Goal: Task Accomplishment & Management: Use online tool/utility

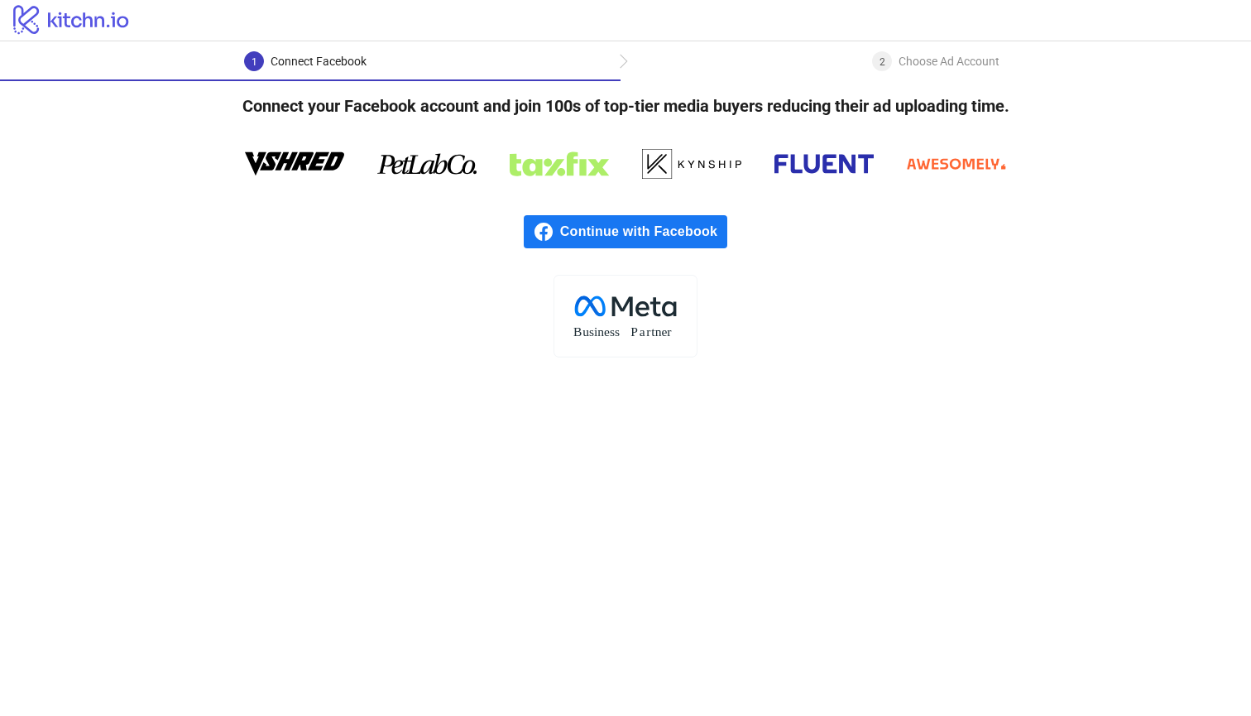
click at [675, 234] on span "Continue with Facebook" at bounding box center [643, 231] width 167 height 33
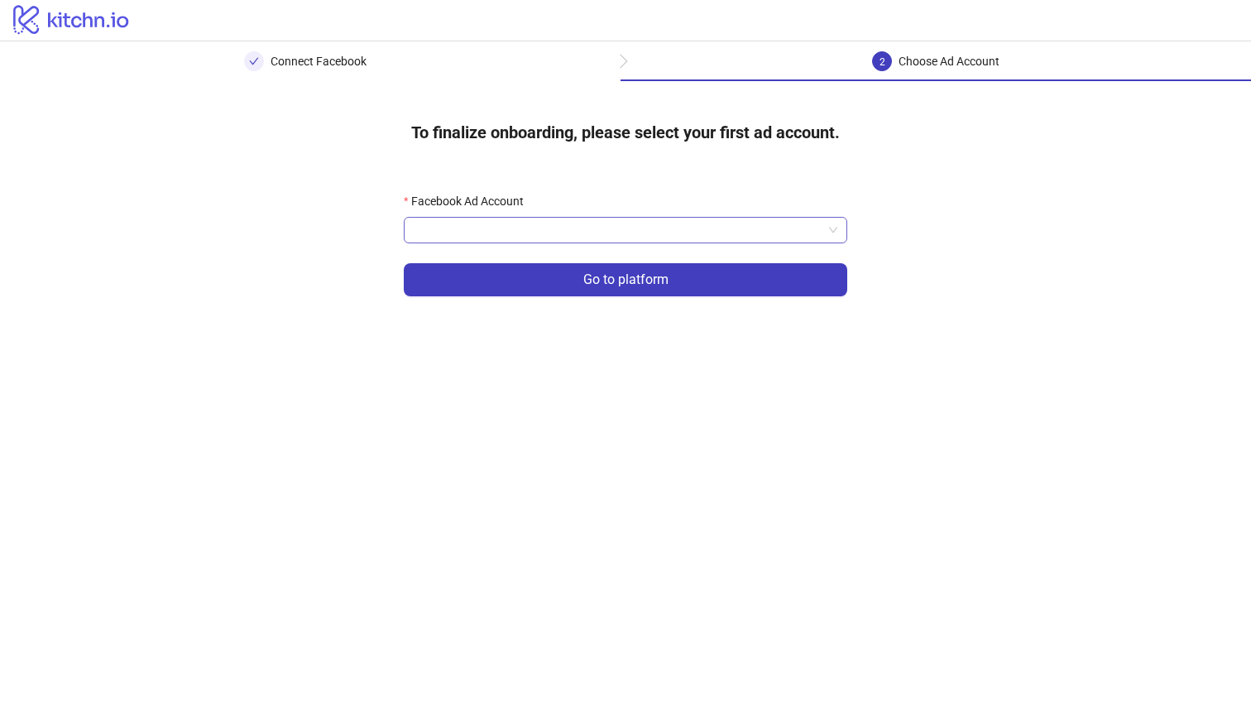
click at [702, 237] on input "Facebook Ad Account" at bounding box center [618, 230] width 409 height 25
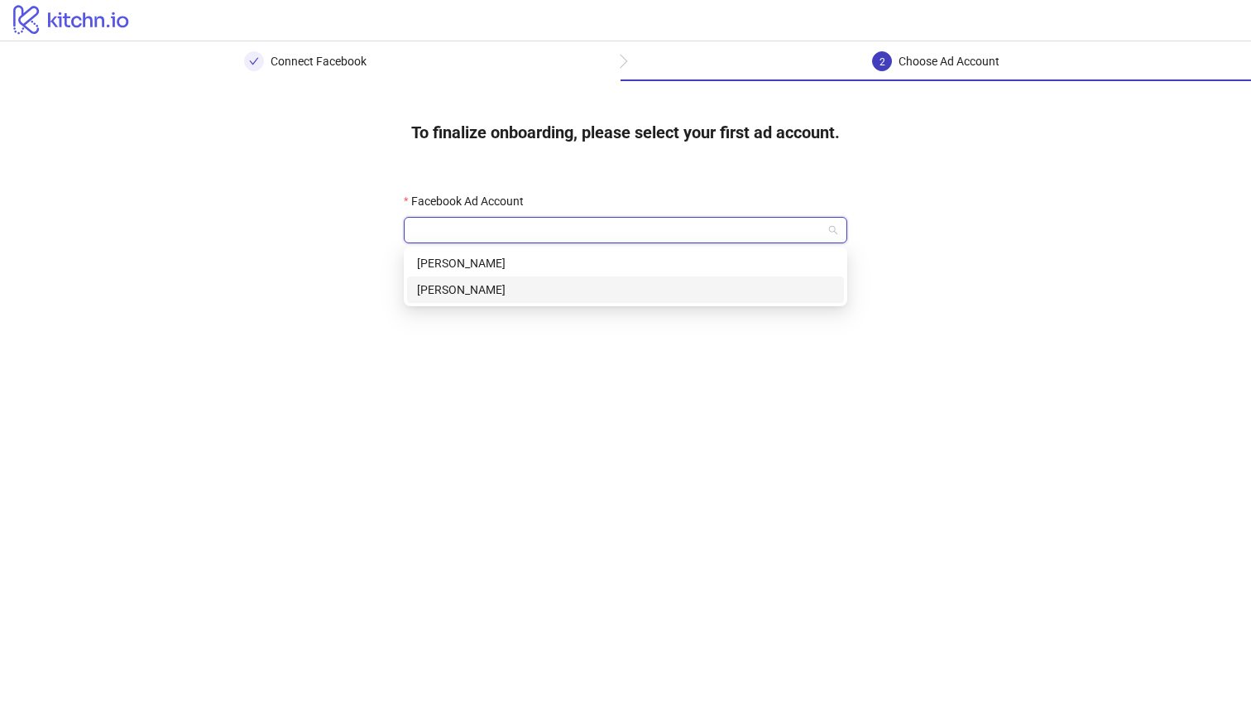
click at [708, 292] on div "[PERSON_NAME]" at bounding box center [625, 289] width 417 height 18
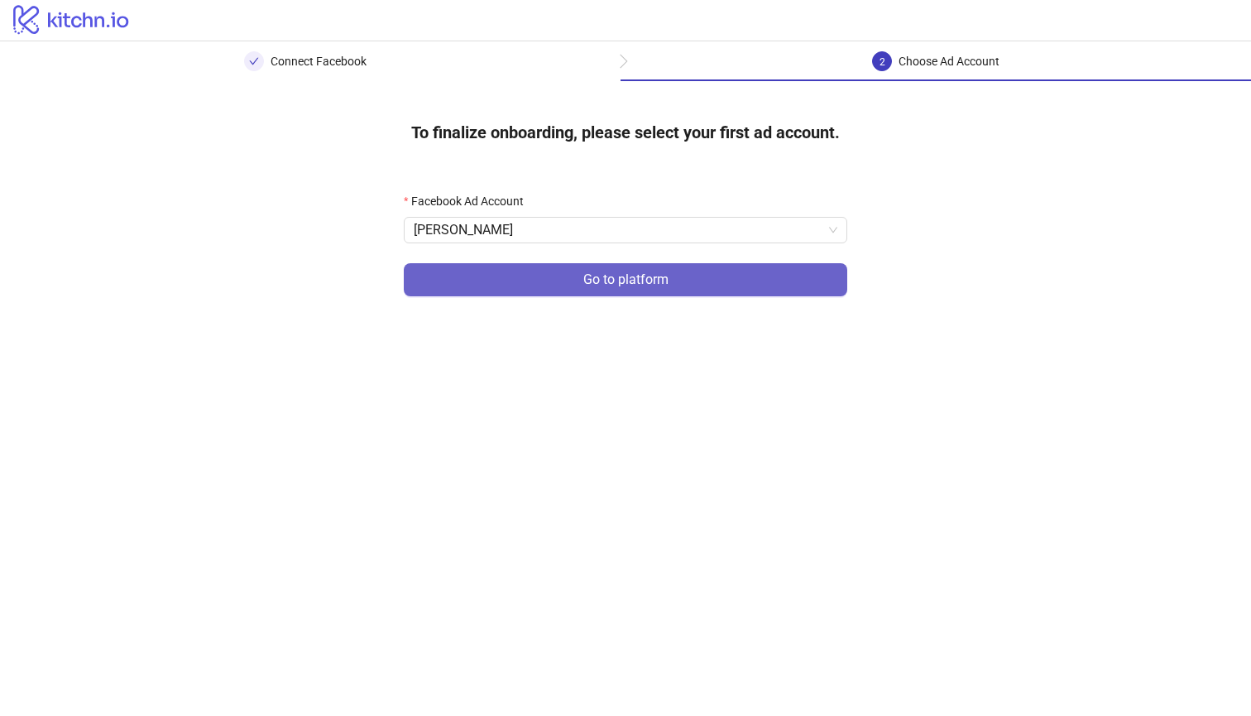
click at [703, 279] on button "Go to platform" at bounding box center [625, 279] width 443 height 33
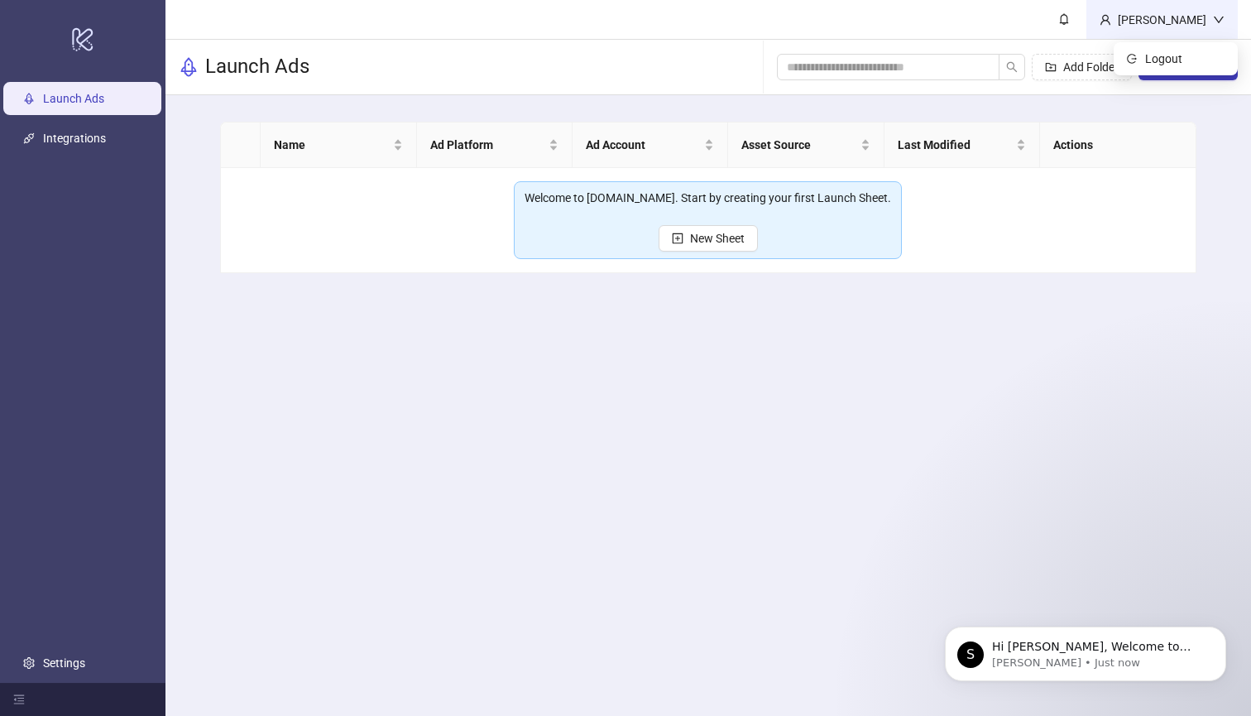
click at [1156, 11] on div "[PERSON_NAME]" at bounding box center [1162, 20] width 102 height 18
click at [270, 348] on main "[PERSON_NAME] Launch Ads Add Folder New Sheet Name Ad Platform Ad Account Asset…" at bounding box center [707, 358] width 1085 height 716
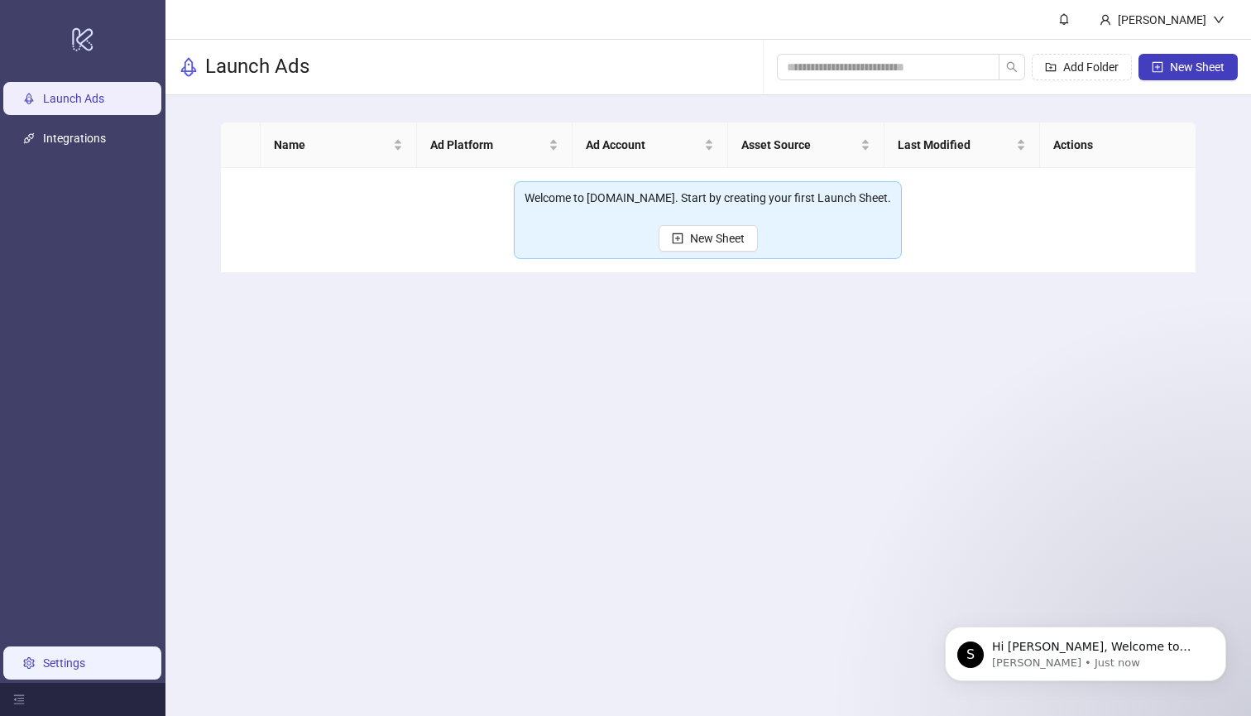
click at [85, 668] on link "Settings" at bounding box center [64, 662] width 42 height 13
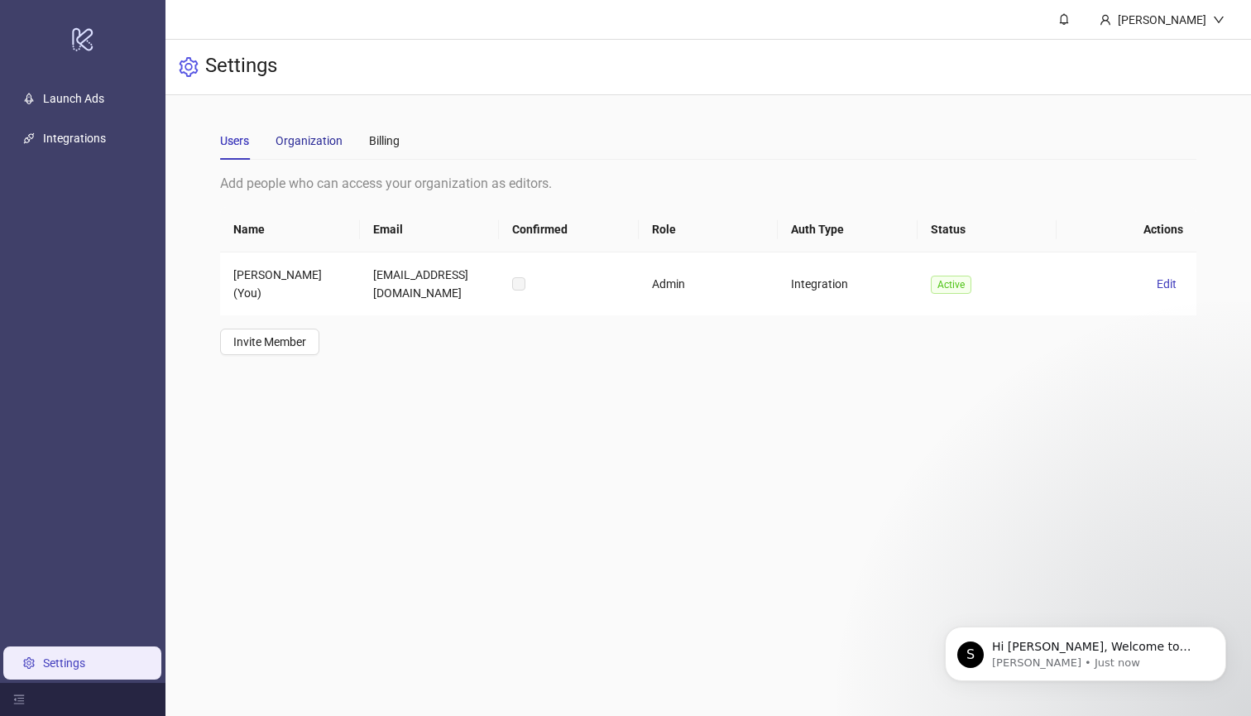
click at [303, 148] on div "Organization" at bounding box center [308, 141] width 67 height 18
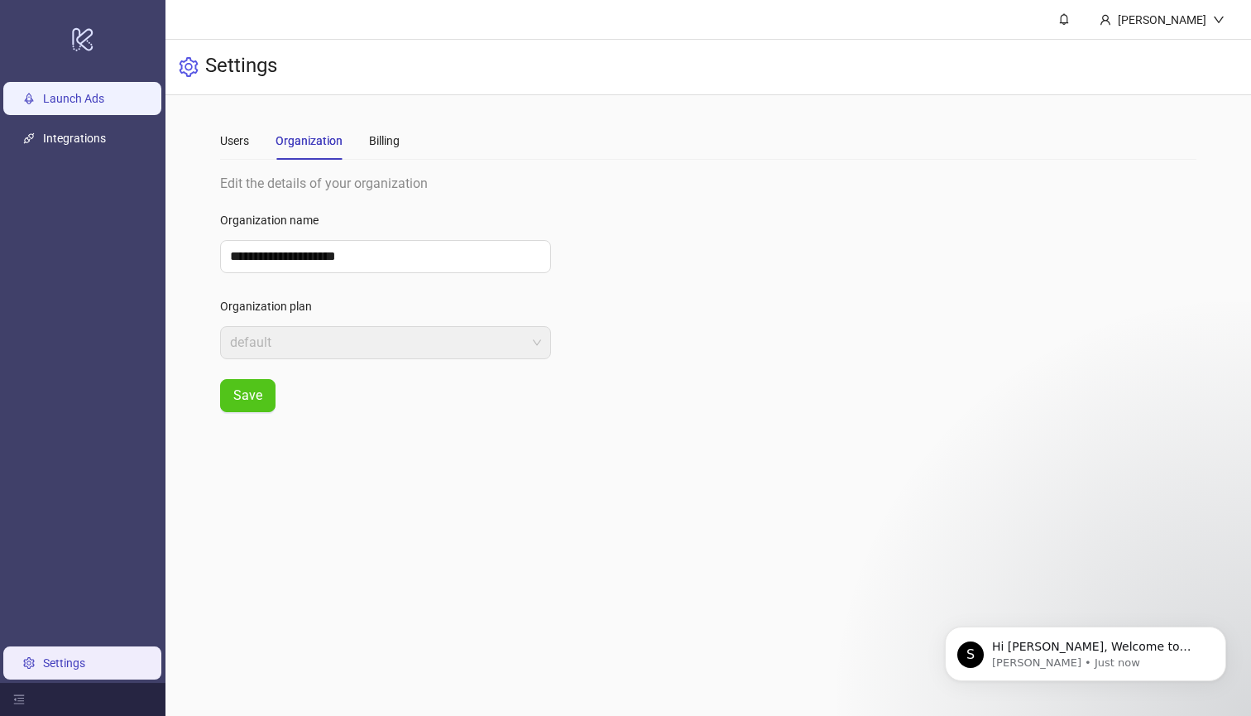
click at [104, 104] on link "Launch Ads" at bounding box center [73, 98] width 61 height 13
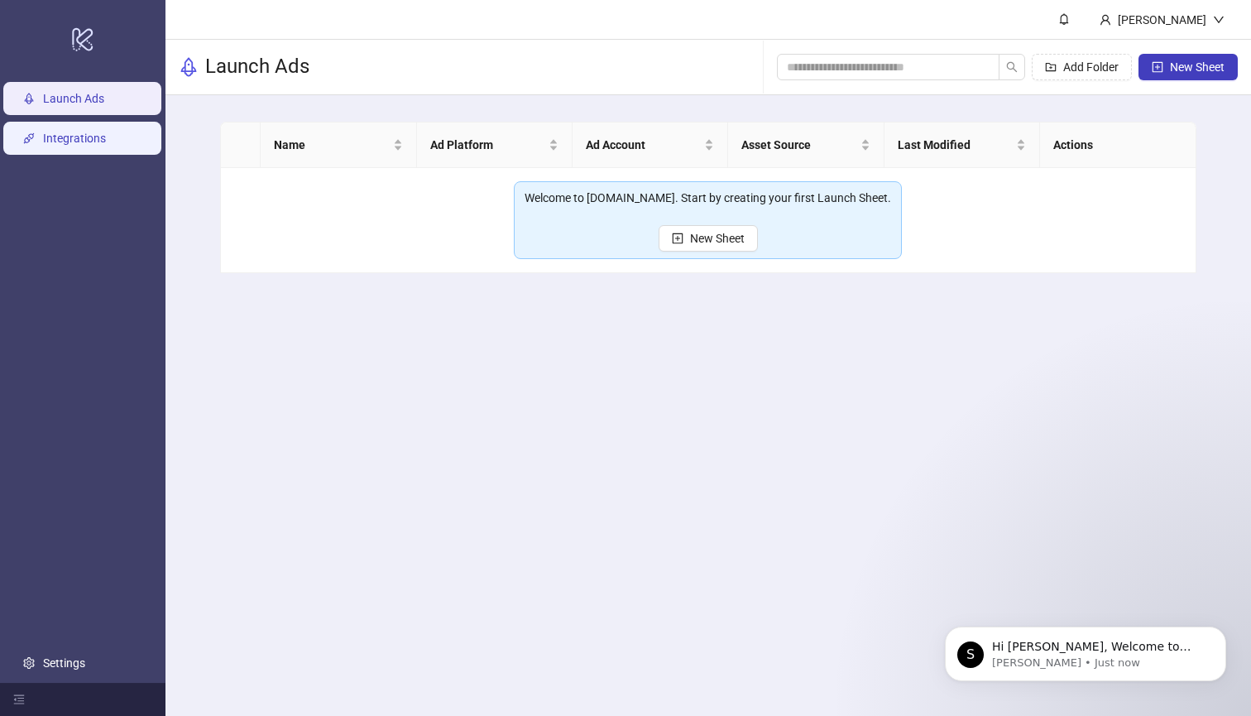
click at [106, 145] on link "Integrations" at bounding box center [74, 138] width 63 height 13
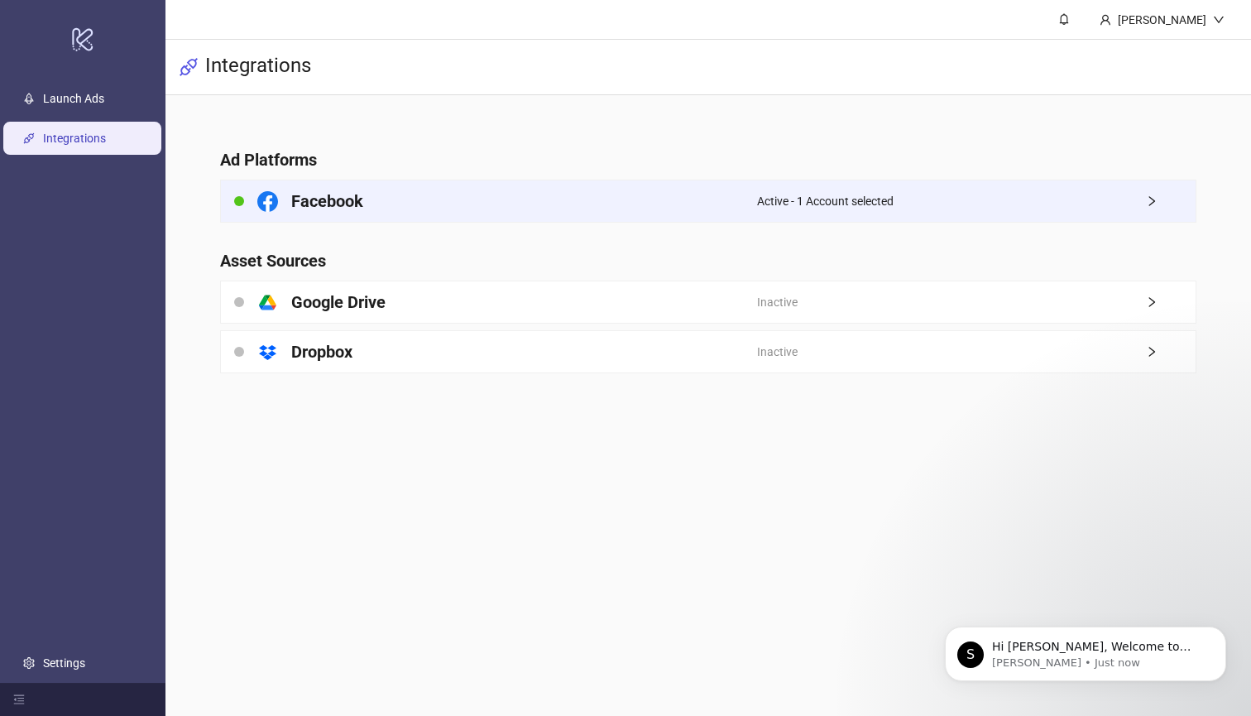
click at [301, 183] on div "Facebook" at bounding box center [488, 200] width 535 height 41
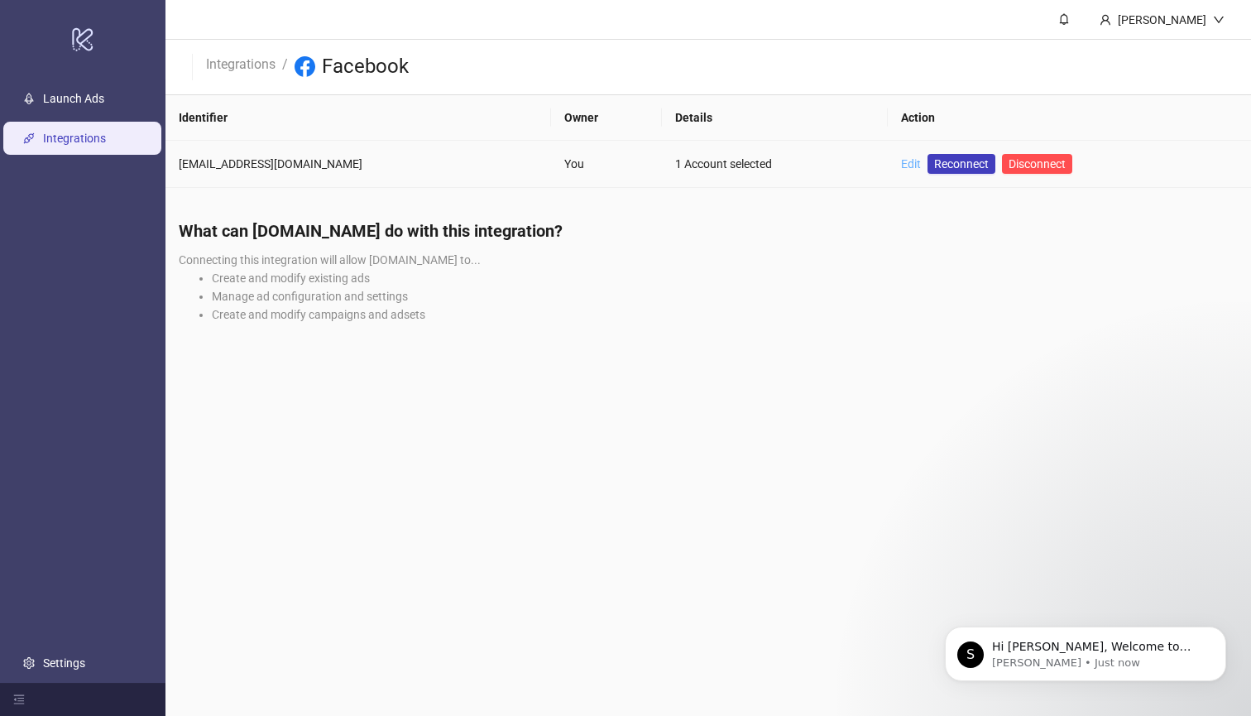
click at [901, 161] on link "Edit" at bounding box center [911, 163] width 20 height 13
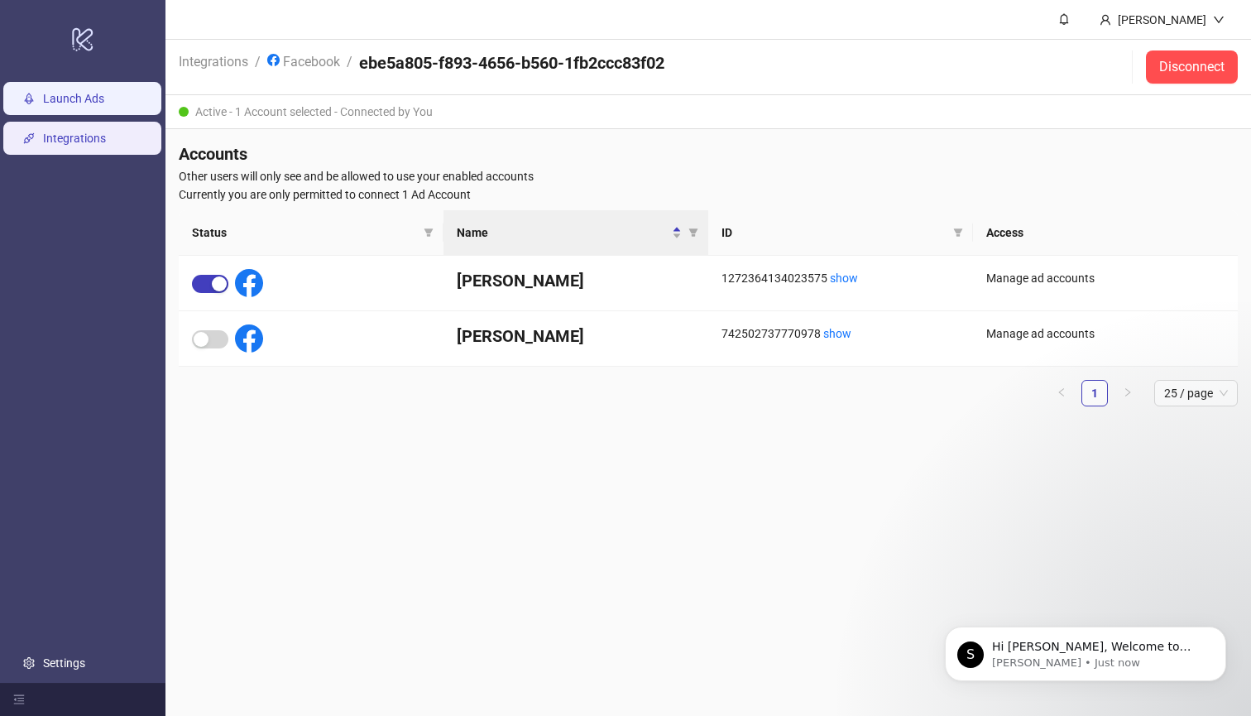
click at [93, 105] on link "Launch Ads" at bounding box center [73, 98] width 61 height 13
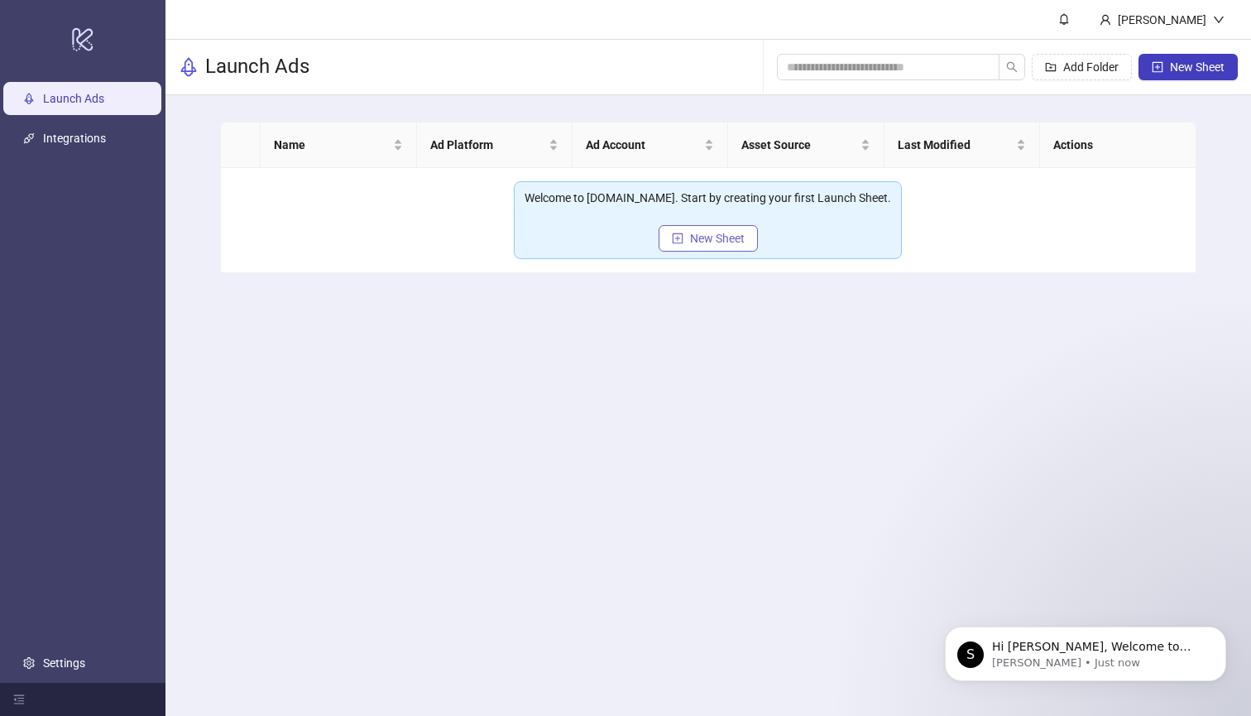
click at [692, 232] on span "New Sheet" at bounding box center [717, 238] width 55 height 13
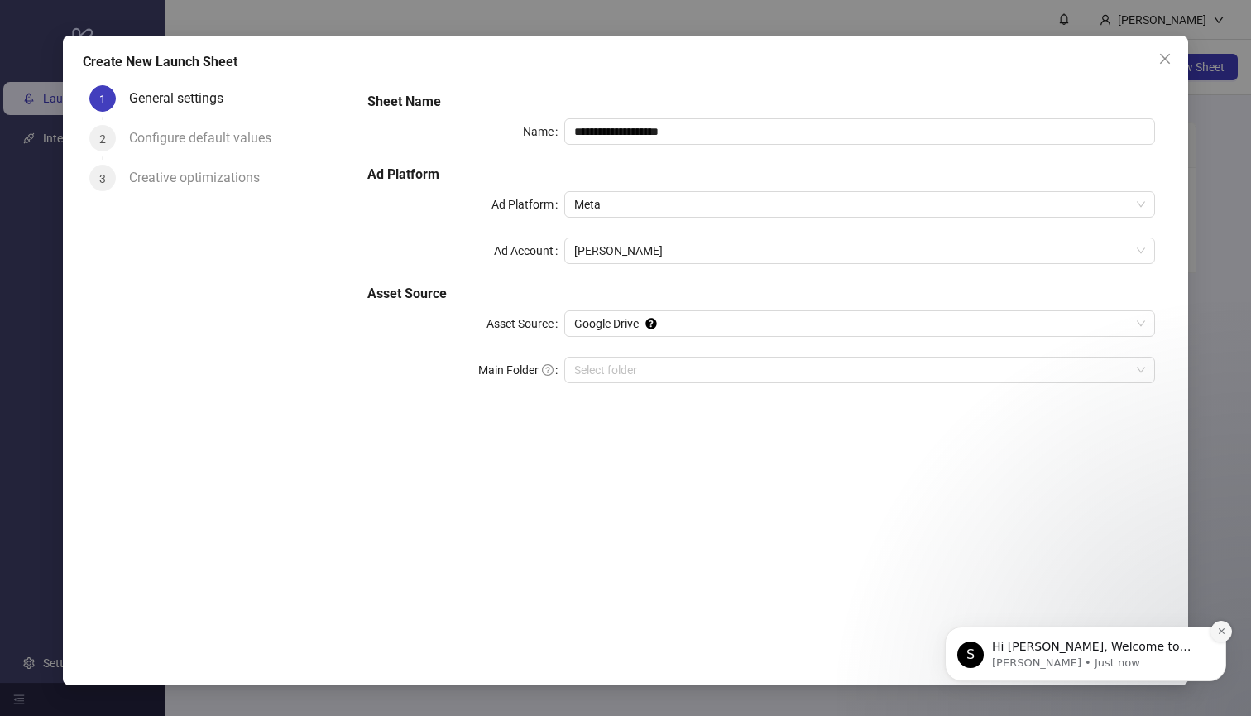
click at [1224, 627] on icon "Dismiss notification" at bounding box center [1221, 630] width 9 height 9
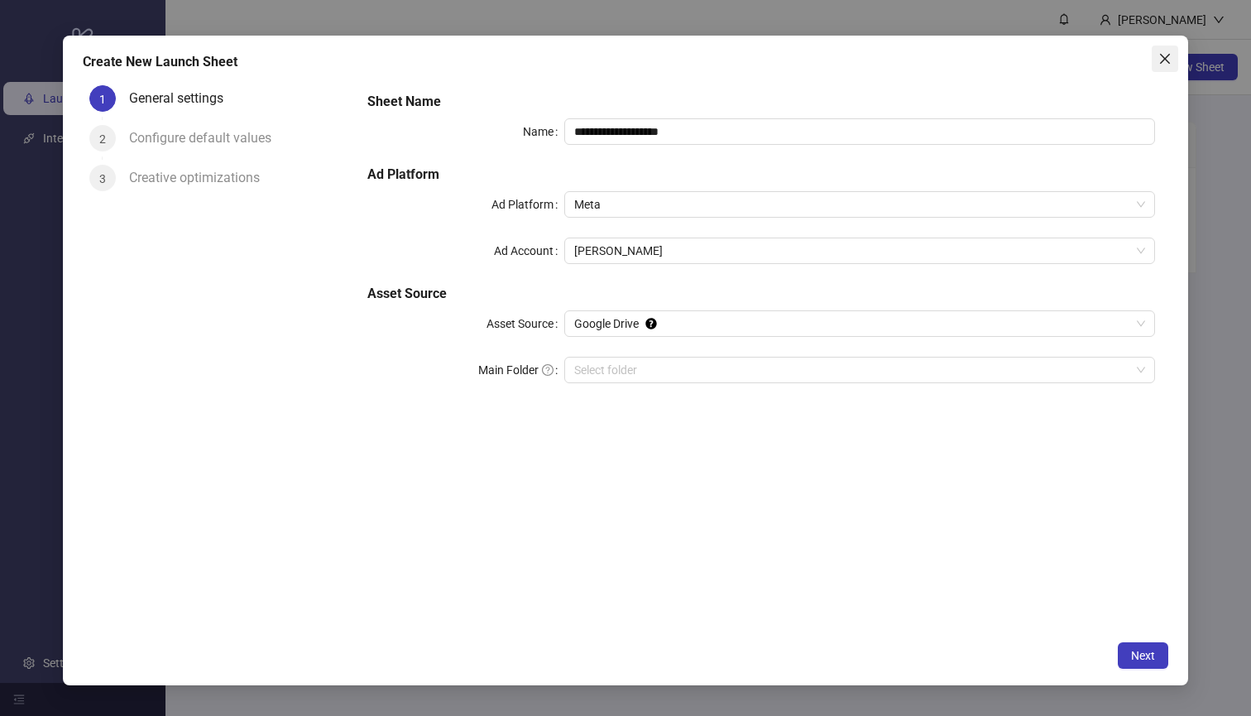
click at [1170, 65] on icon "close" at bounding box center [1164, 58] width 13 height 13
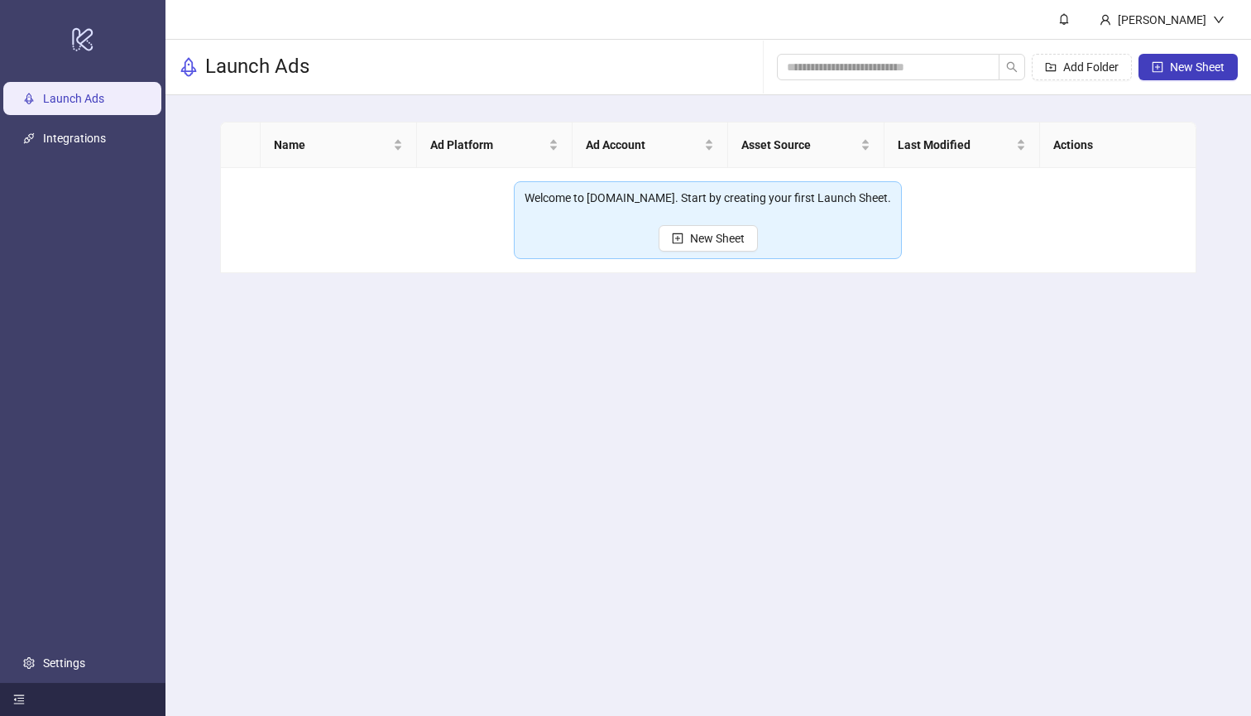
click at [12, 699] on div at bounding box center [82, 699] width 165 height 33
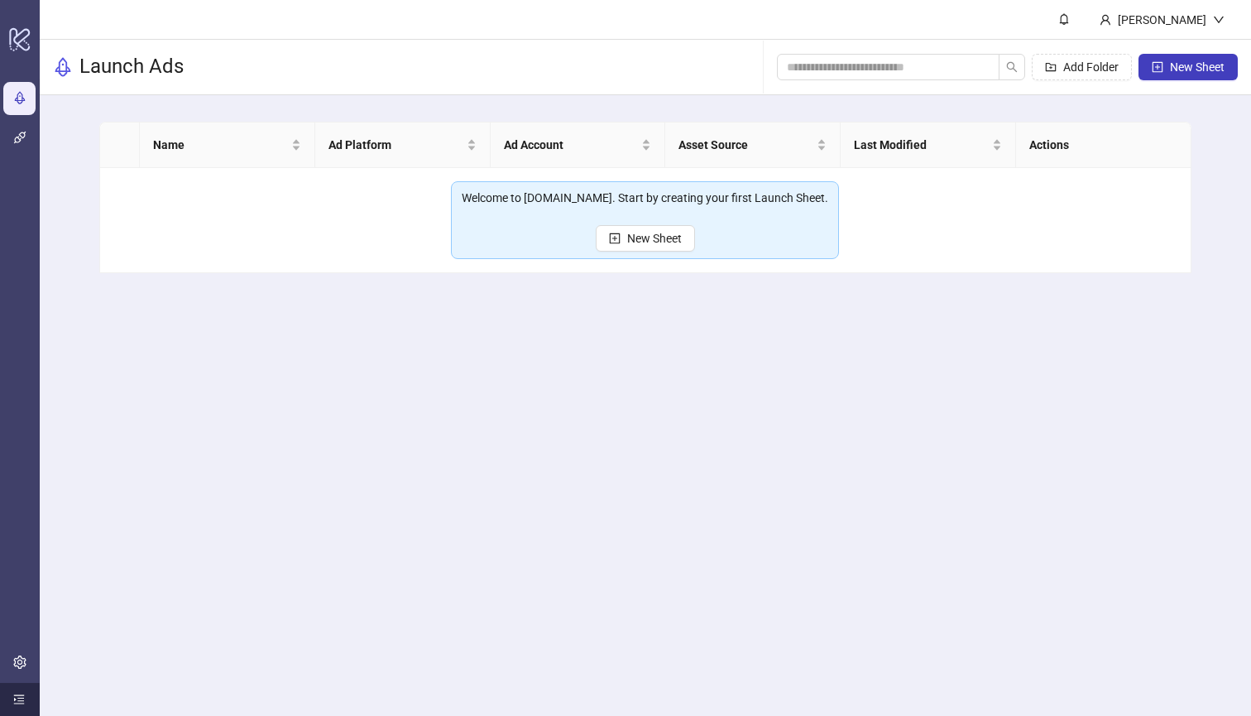
click at [16, 699] on icon "menu-unfold" at bounding box center [19, 699] width 11 height 9
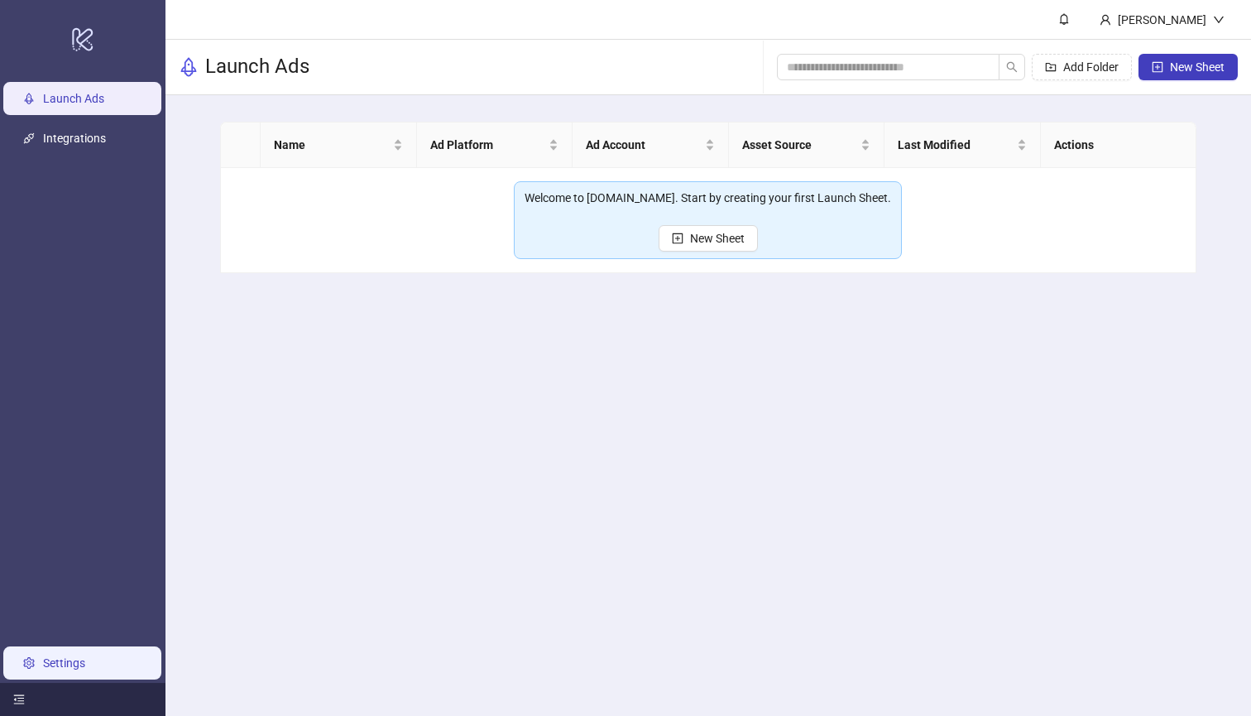
click at [43, 664] on link "Settings" at bounding box center [64, 662] width 42 height 13
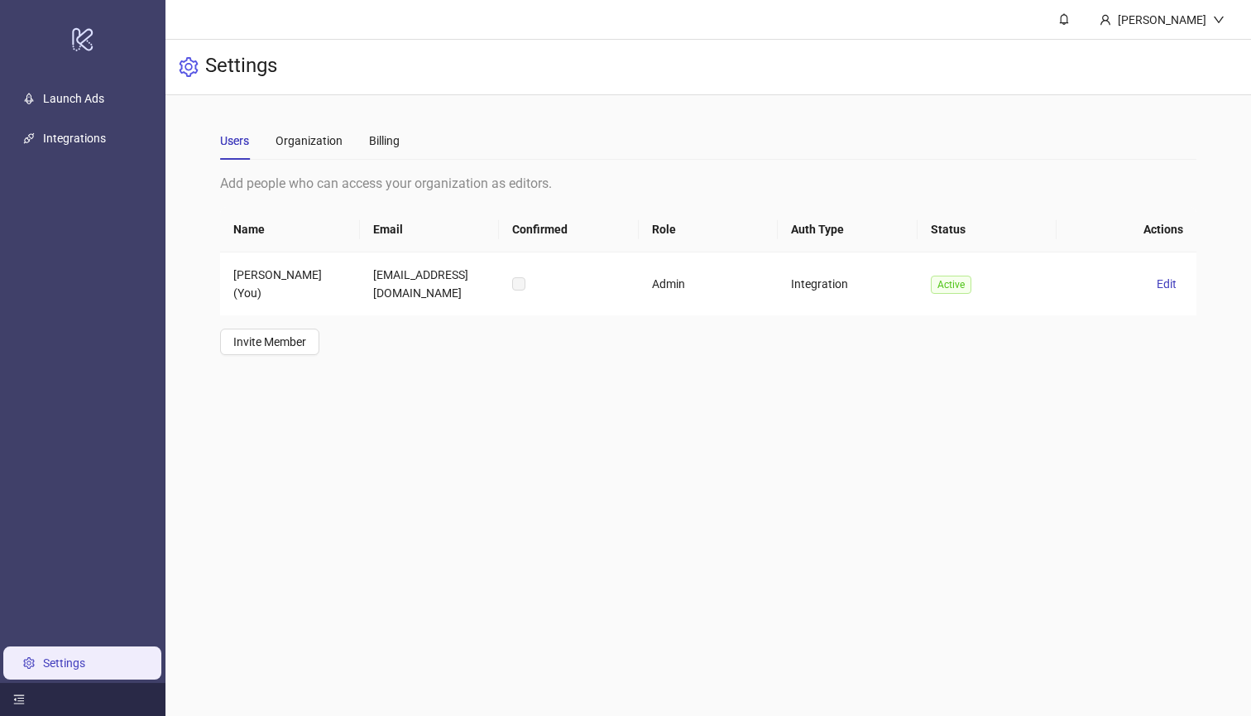
click at [45, 656] on link "Settings" at bounding box center [64, 662] width 42 height 13
click at [49, 145] on link "Integrations" at bounding box center [74, 138] width 63 height 13
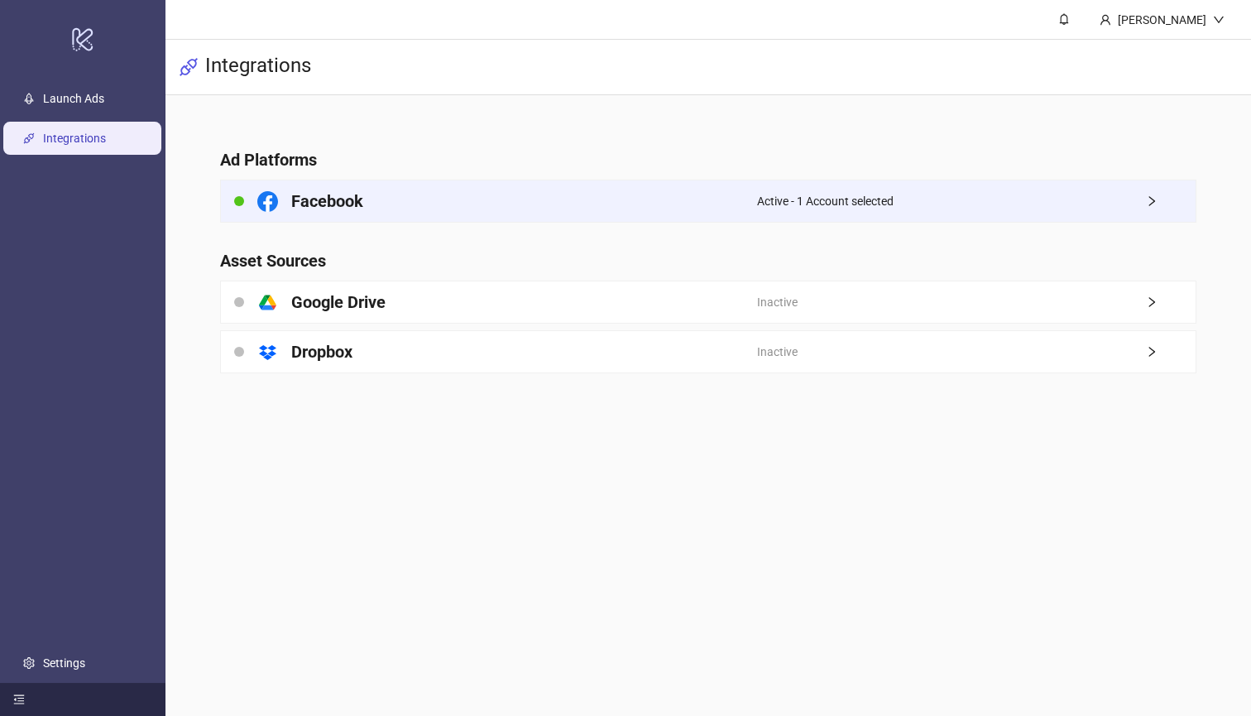
click at [291, 194] on h4 "Facebook" at bounding box center [327, 200] width 72 height 23
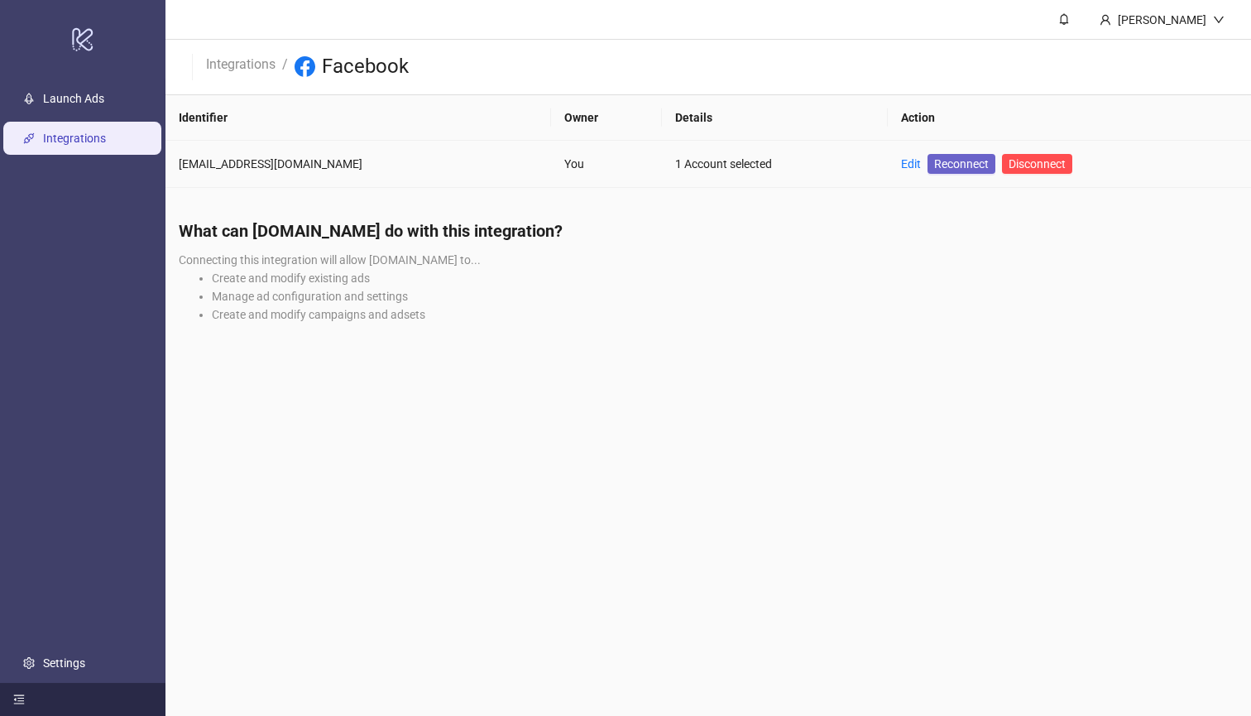
click at [943, 163] on span "Reconnect" at bounding box center [961, 164] width 55 height 18
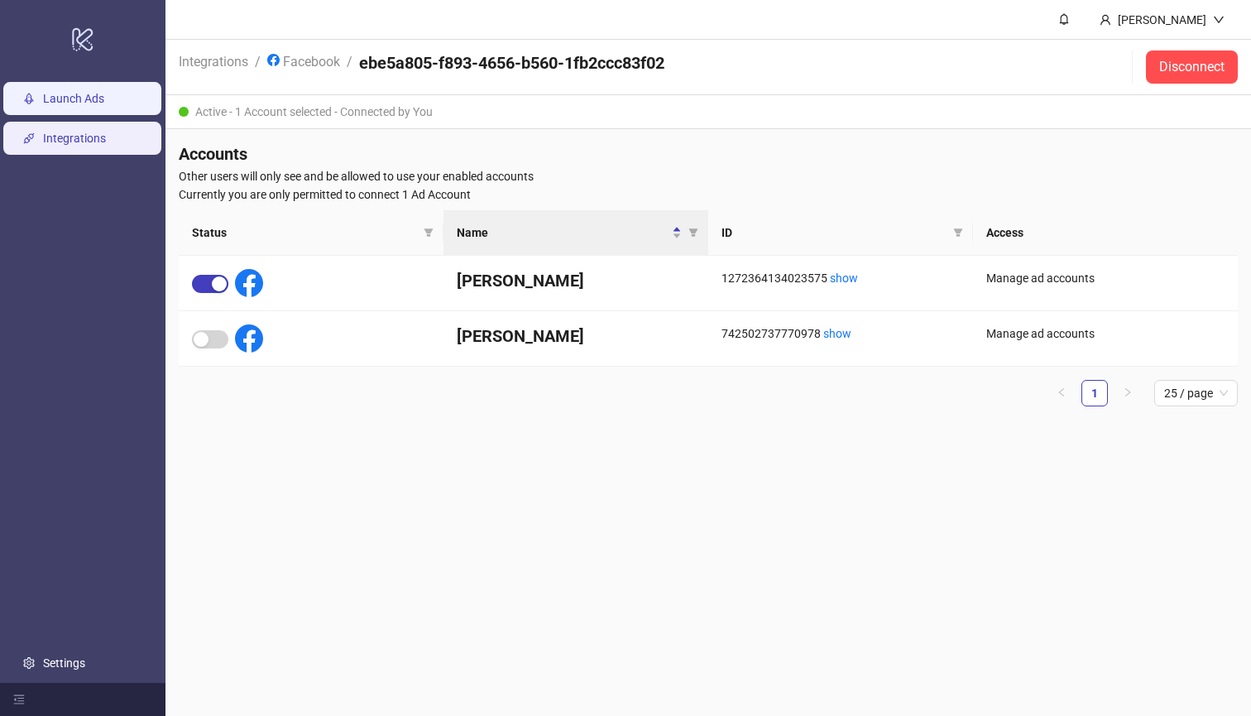
click at [97, 105] on link "Launch Ads" at bounding box center [73, 98] width 61 height 13
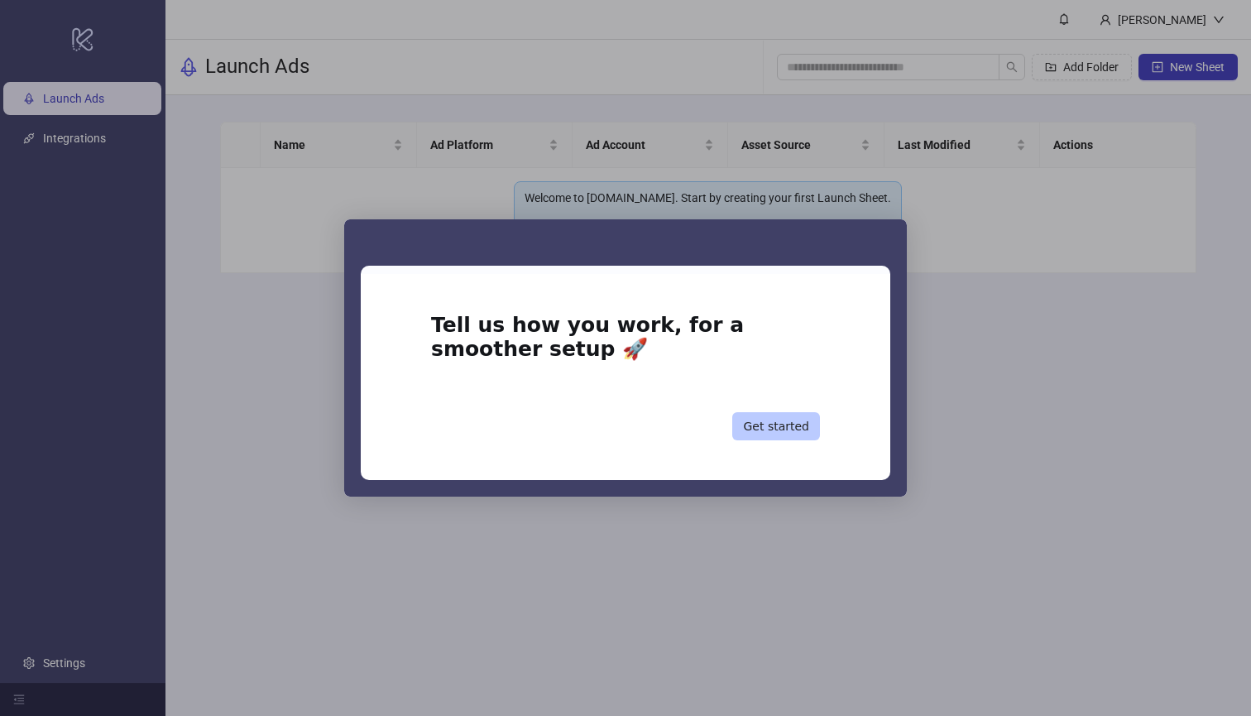
click at [788, 424] on button "Get started" at bounding box center [776, 426] width 88 height 28
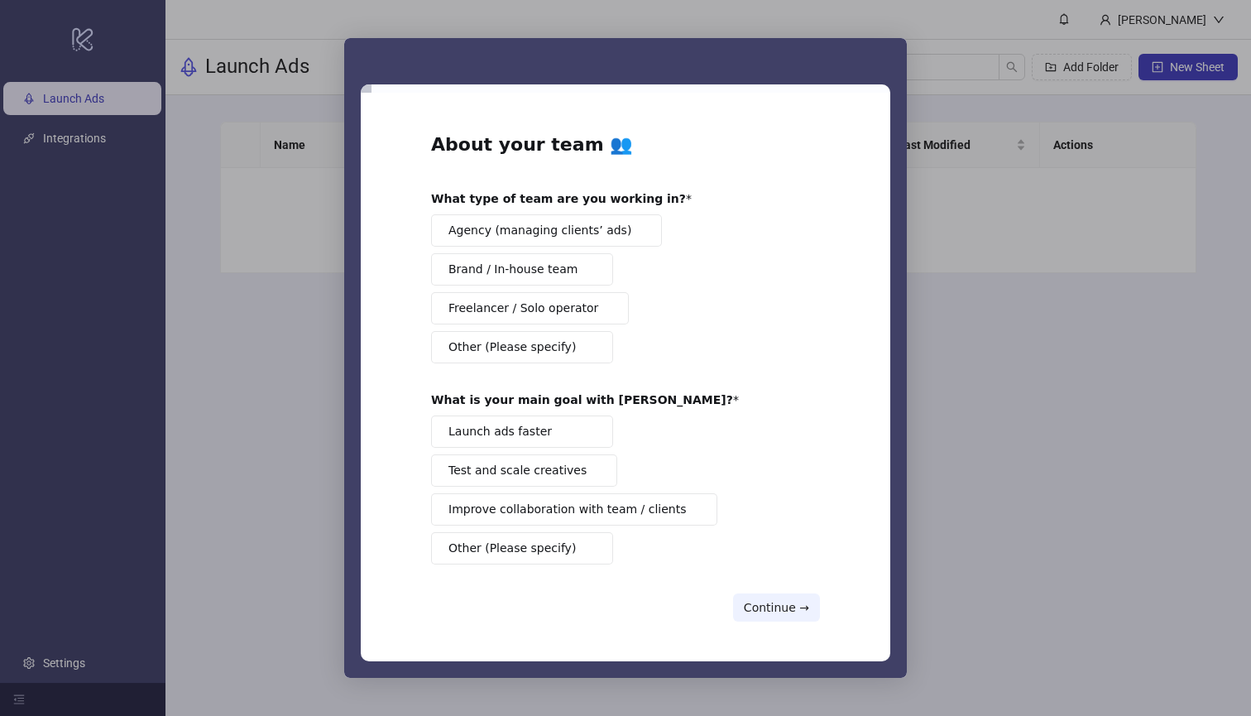
drag, startPoint x: 515, startPoint y: 316, endPoint x: 520, endPoint y: 345, distance: 29.4
click at [520, 345] on div "Agency (managing clients’ ads) Brand / In-house team Freelancer / Solo operator…" at bounding box center [625, 288] width 389 height 149
click at [513, 304] on span "Freelancer / Solo operator" at bounding box center [523, 307] width 150 height 17
click at [550, 547] on span "Other (Please specify)" at bounding box center [511, 547] width 127 height 17
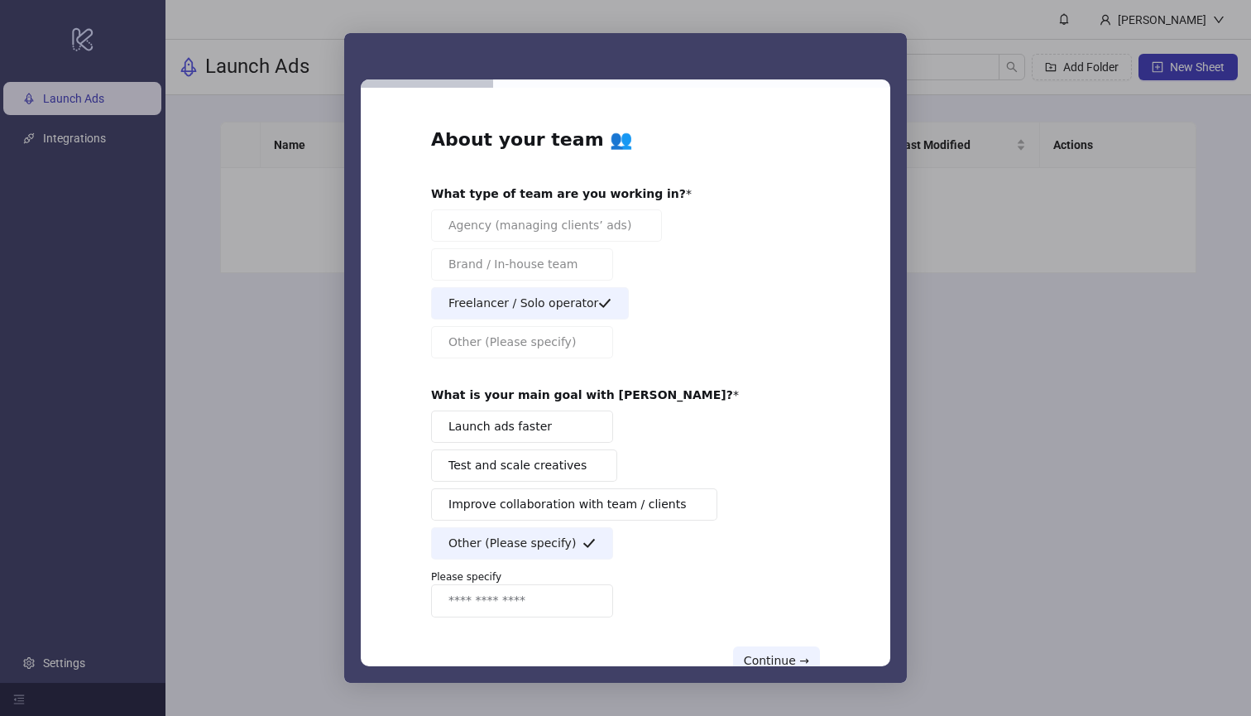
click at [539, 609] on input "Enter response" at bounding box center [522, 600] width 182 height 33
type input "**********"
click at [778, 654] on button "Continue →" at bounding box center [776, 660] width 87 height 28
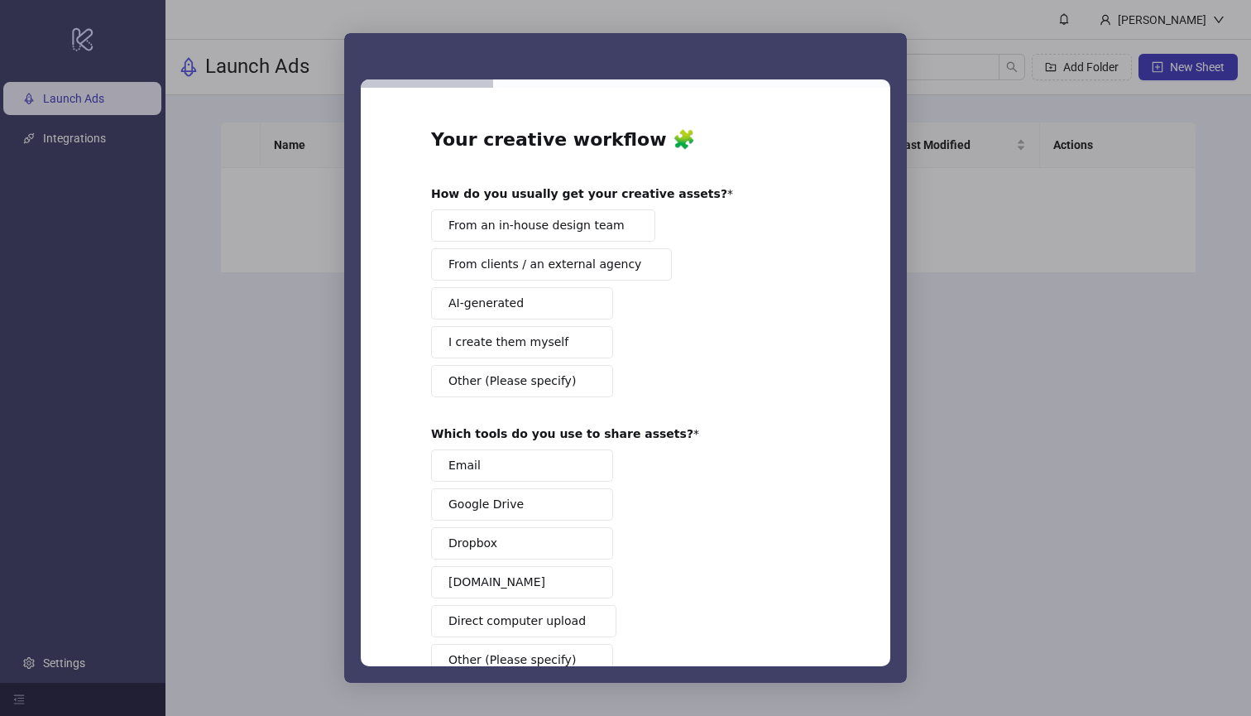
click at [582, 340] on span "Intercom messenger" at bounding box center [588, 341] width 13 height 13
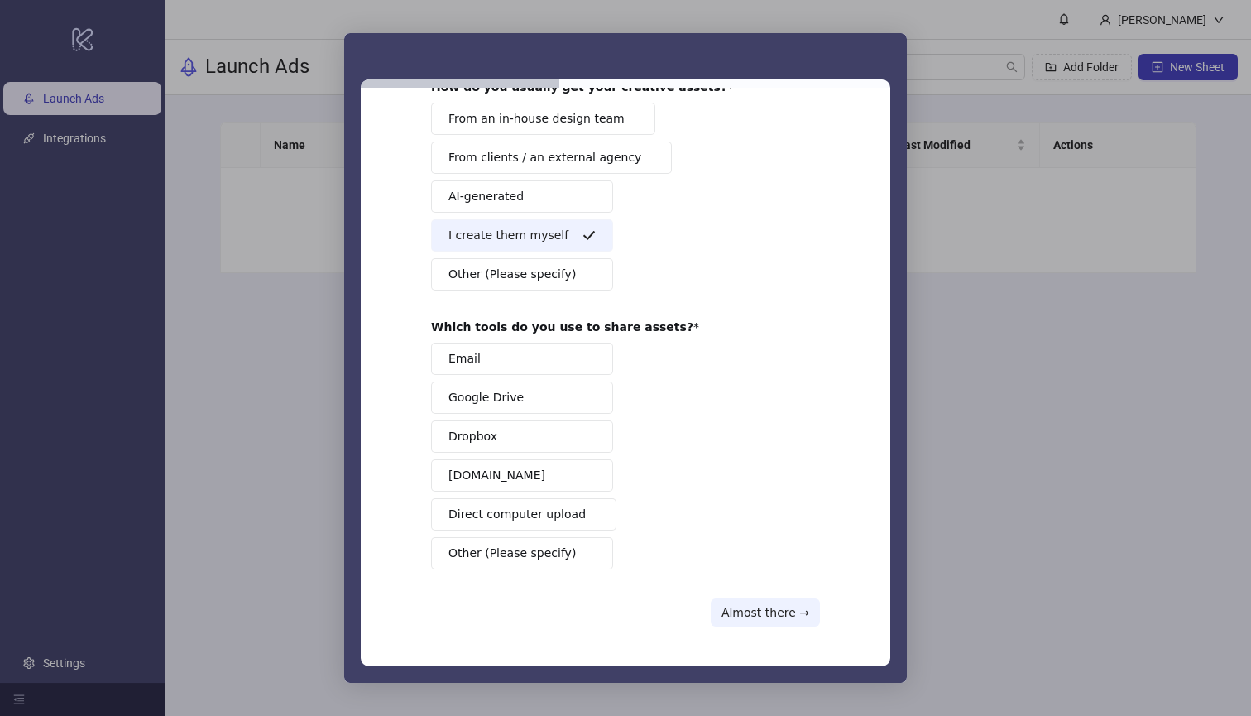
scroll to position [106, 0]
click at [590, 516] on span "Intercom messenger" at bounding box center [592, 514] width 13 height 13
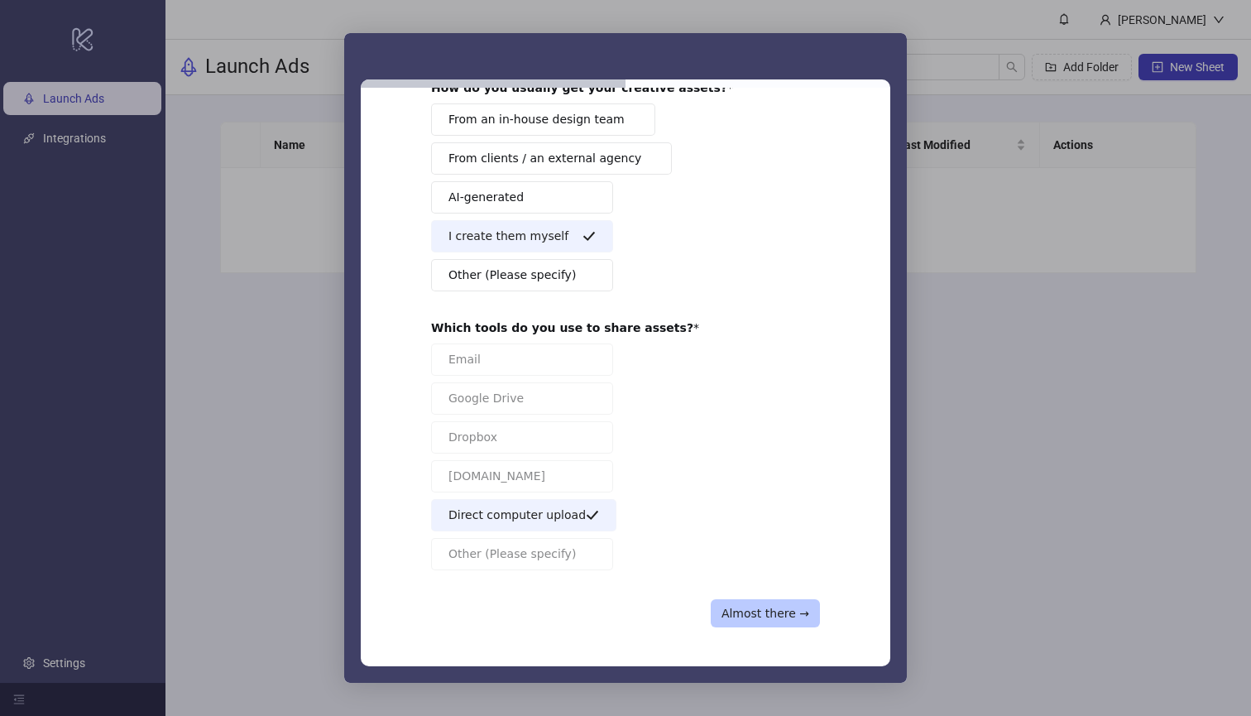
click at [769, 612] on button "Almost there →" at bounding box center [765, 613] width 109 height 28
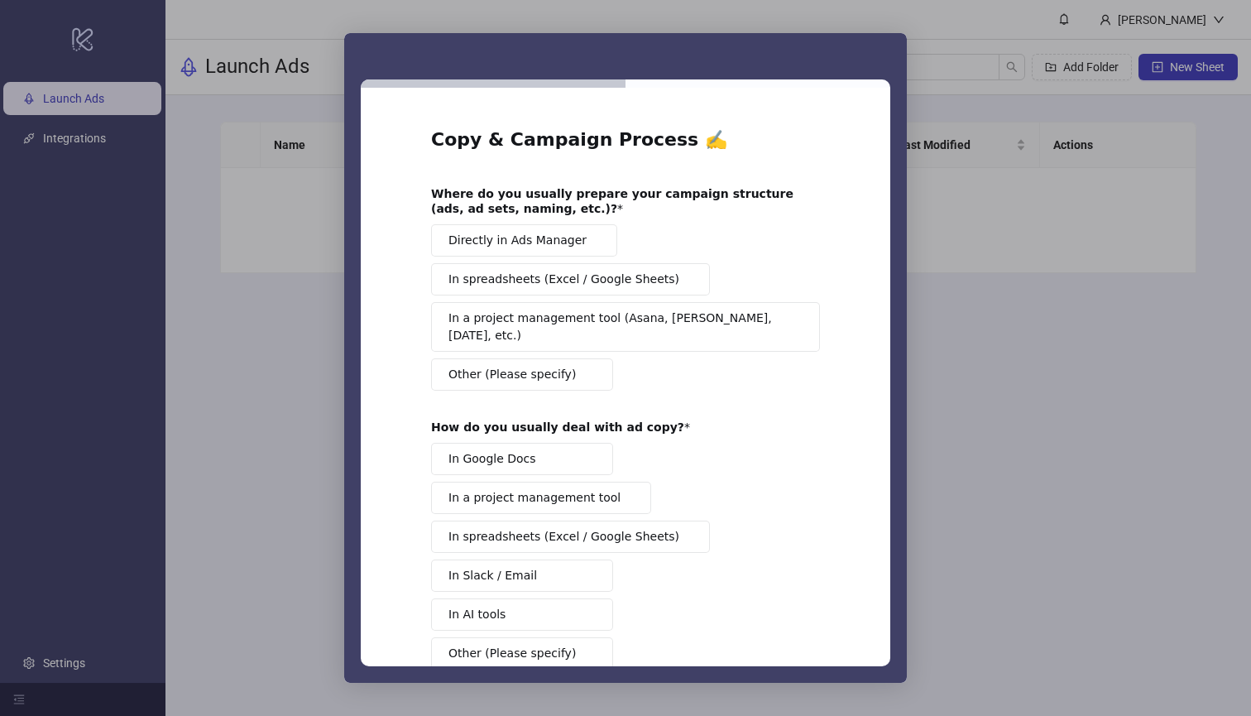
scroll to position [0, 0]
click at [543, 250] on button "Directly in Ads Manager" at bounding box center [524, 240] width 186 height 32
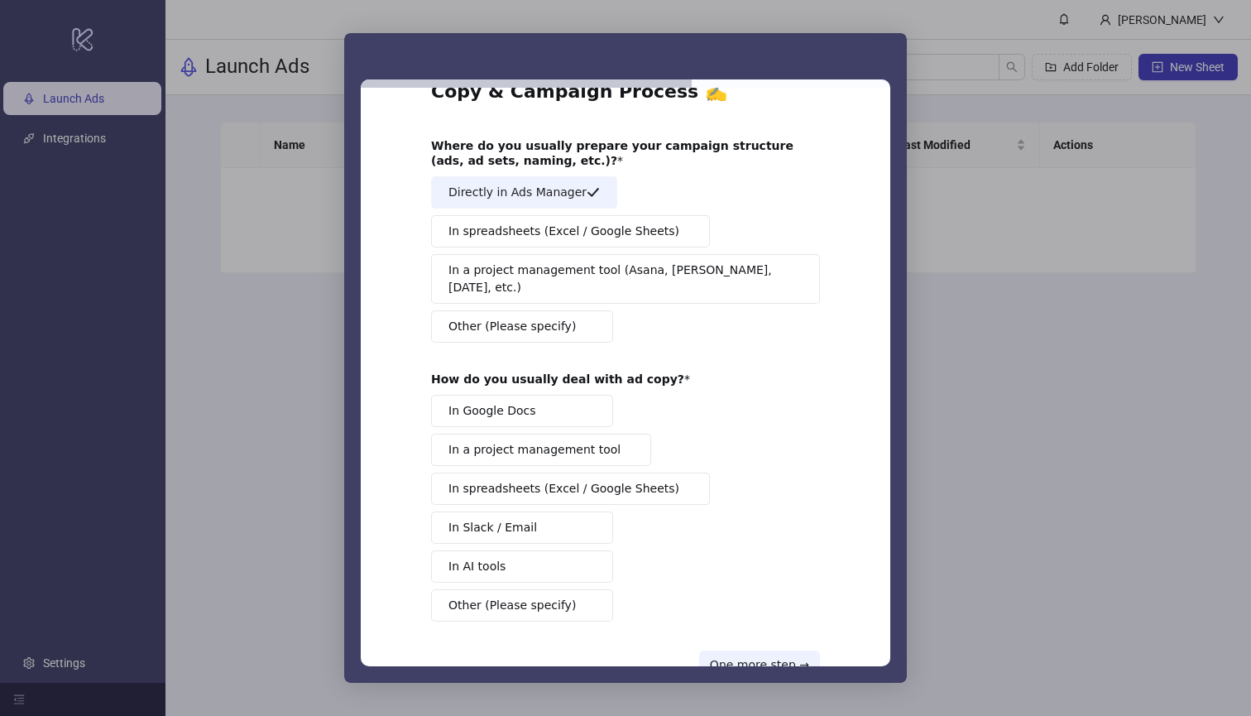
scroll to position [66, 0]
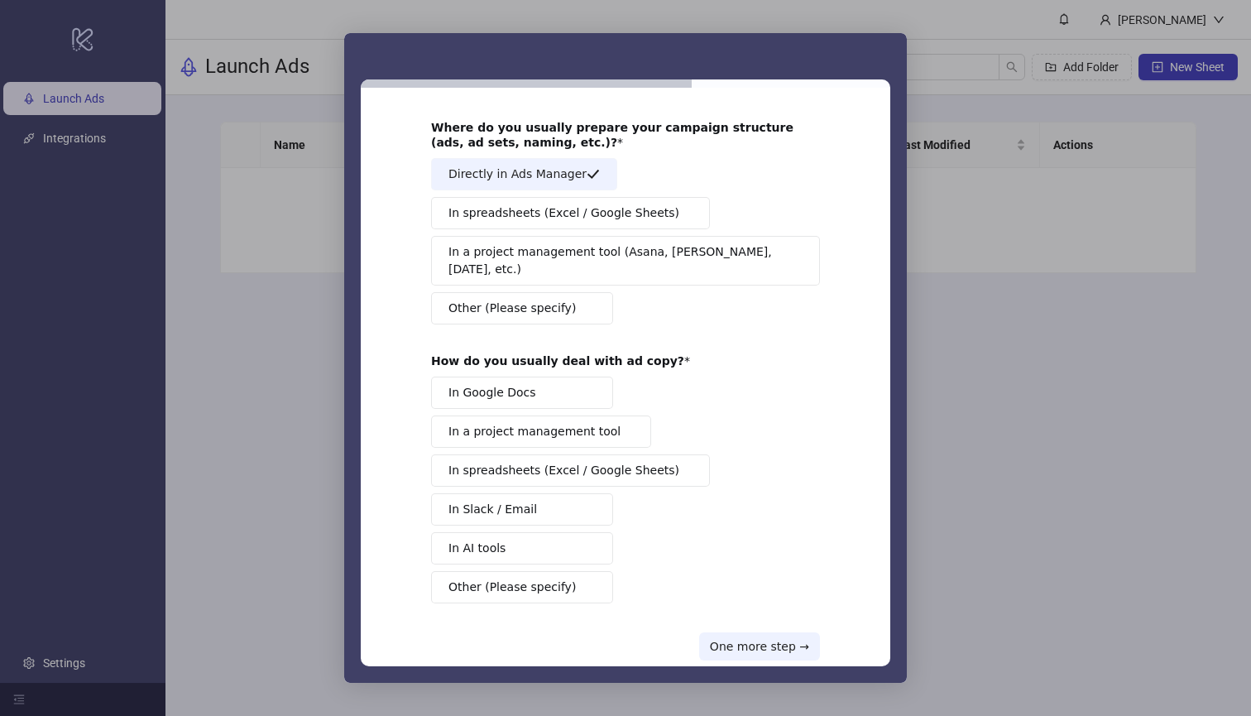
click at [586, 386] on button "In Google Docs" at bounding box center [522, 392] width 182 height 32
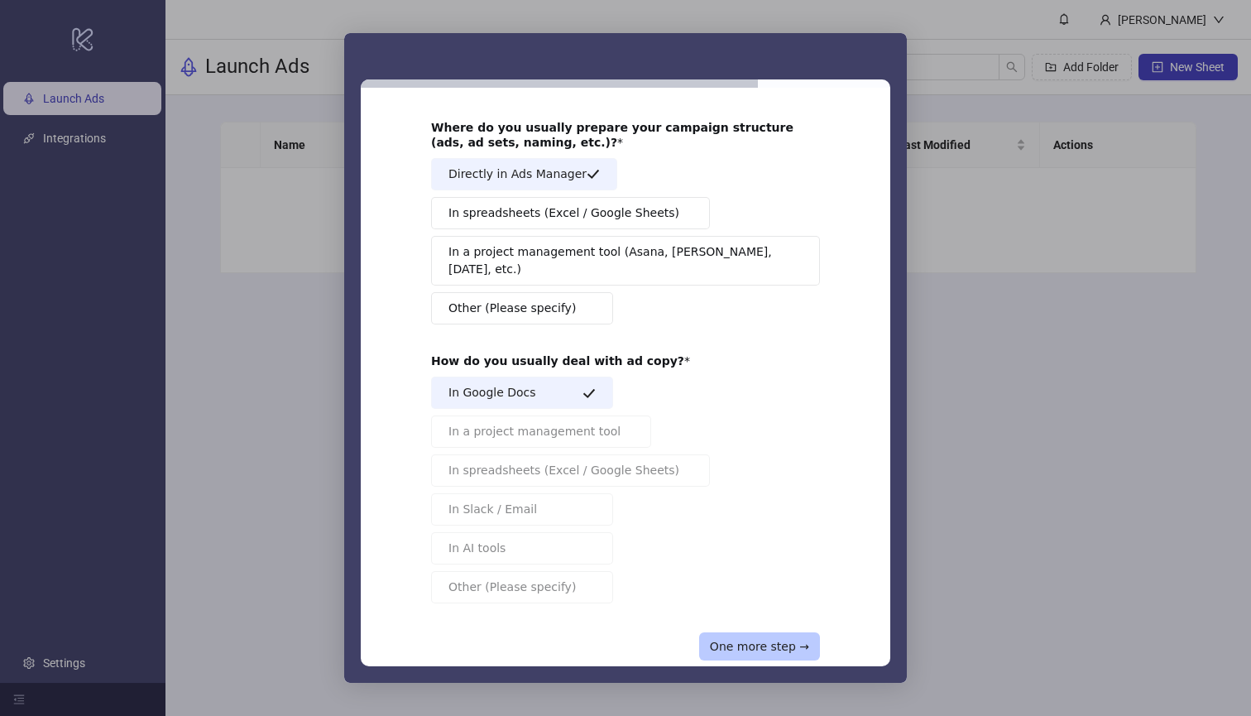
click at [785, 637] on button "One more step →" at bounding box center [759, 646] width 121 height 28
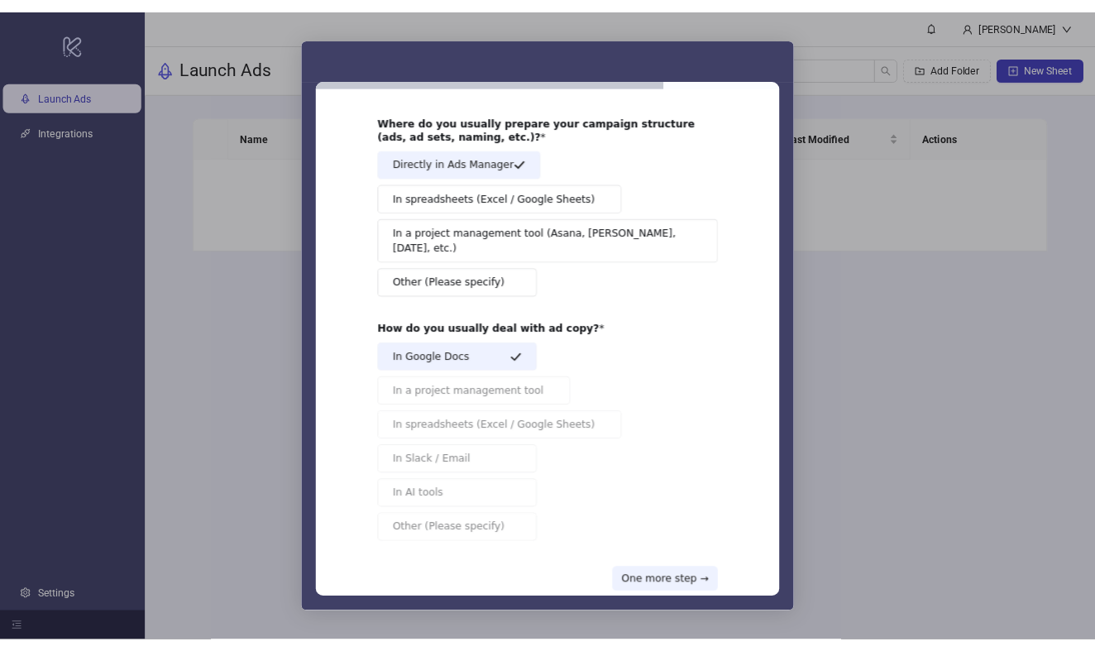
scroll to position [0, 0]
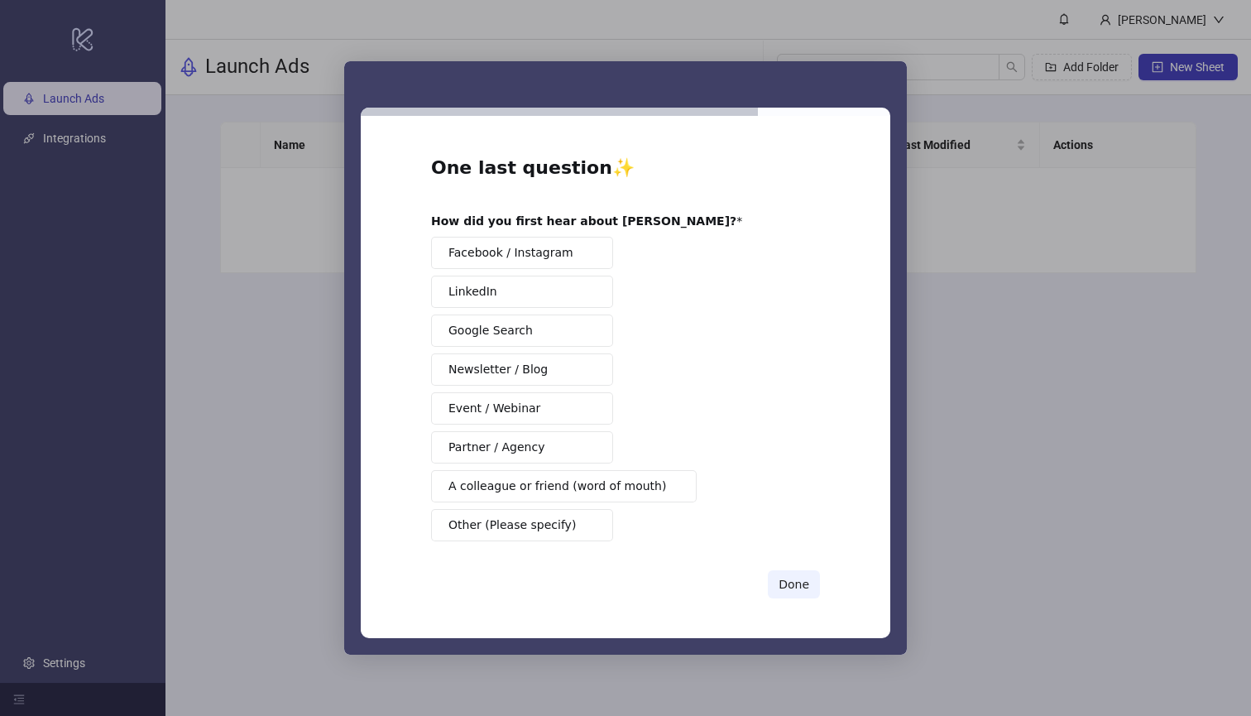
click at [632, 496] on button "A colleague or friend (word of mouth)" at bounding box center [564, 486] width 266 height 32
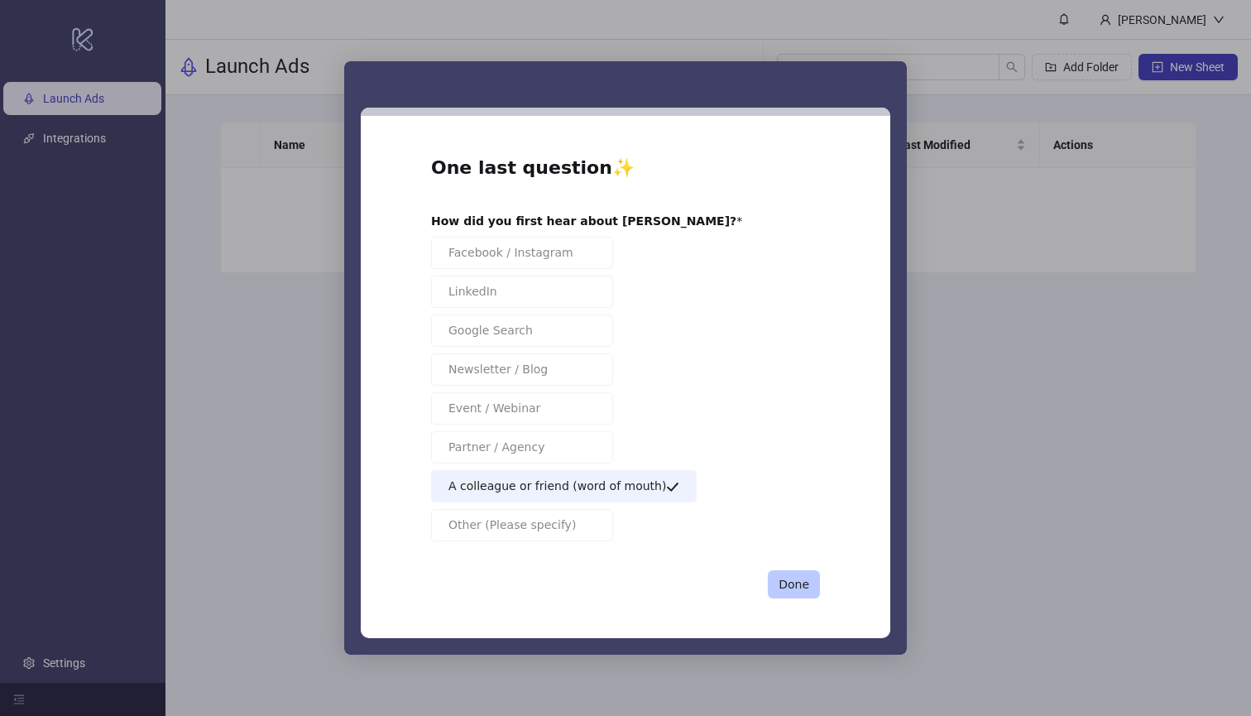
click at [788, 582] on button "Done" at bounding box center [794, 584] width 52 height 28
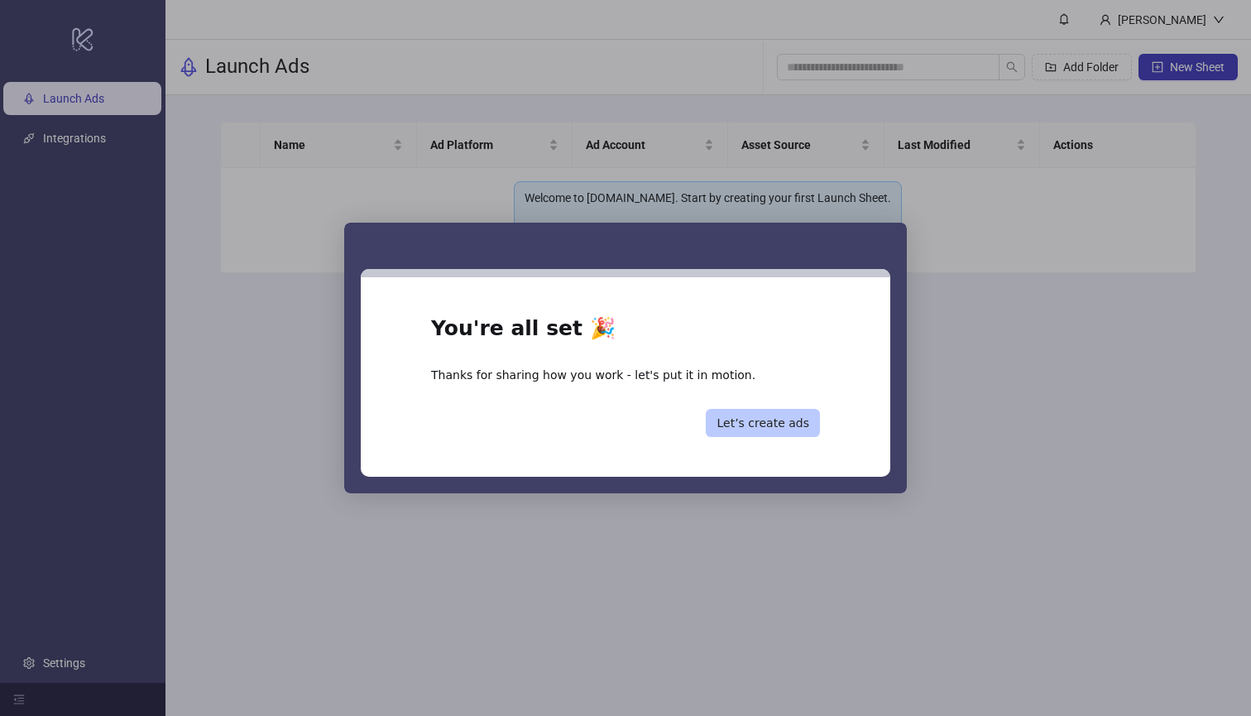
click at [755, 418] on button "Let’s create ads" at bounding box center [763, 423] width 114 height 28
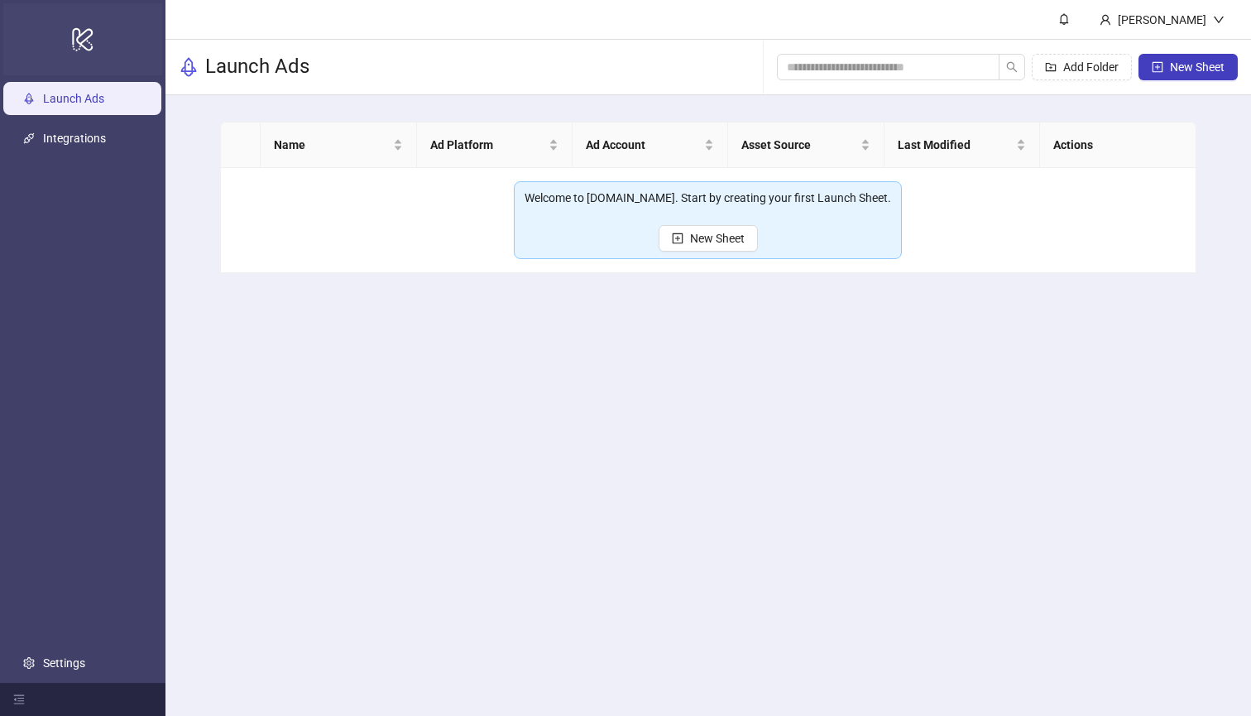
click at [87, 38] on icon "logo/logo-mobile" at bounding box center [82, 39] width 23 height 40
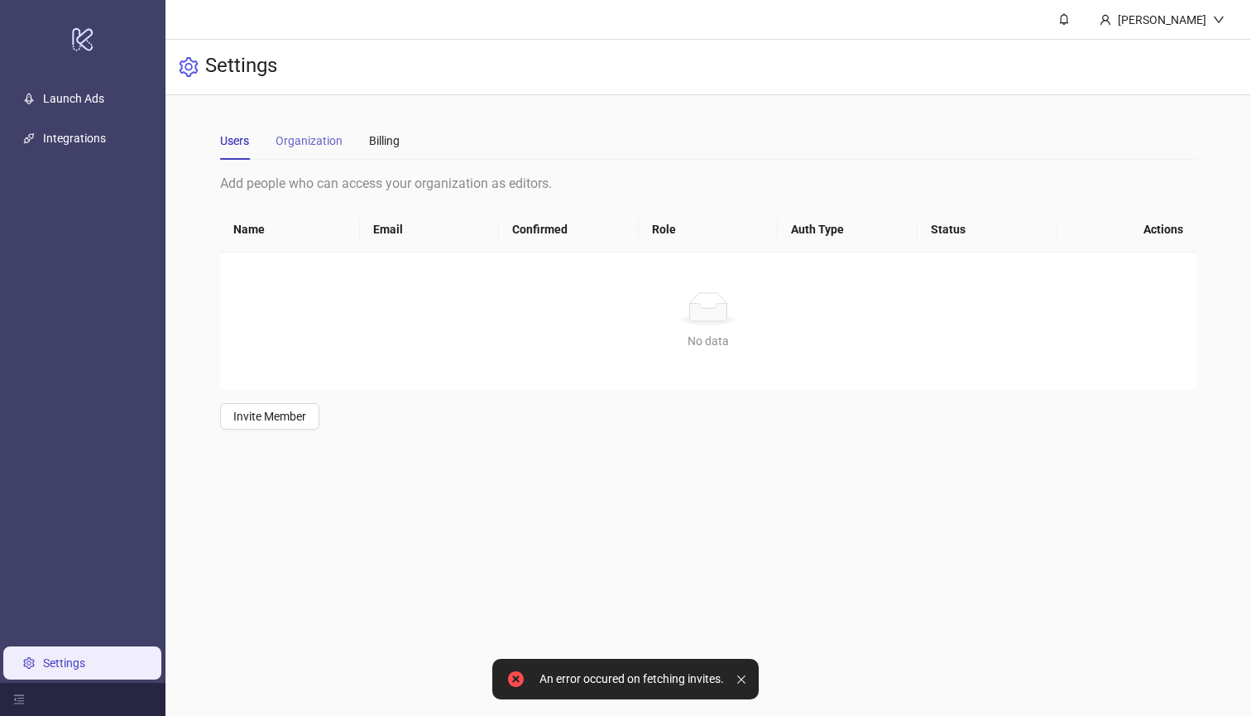
click at [304, 153] on div "Organization" at bounding box center [308, 141] width 67 height 38
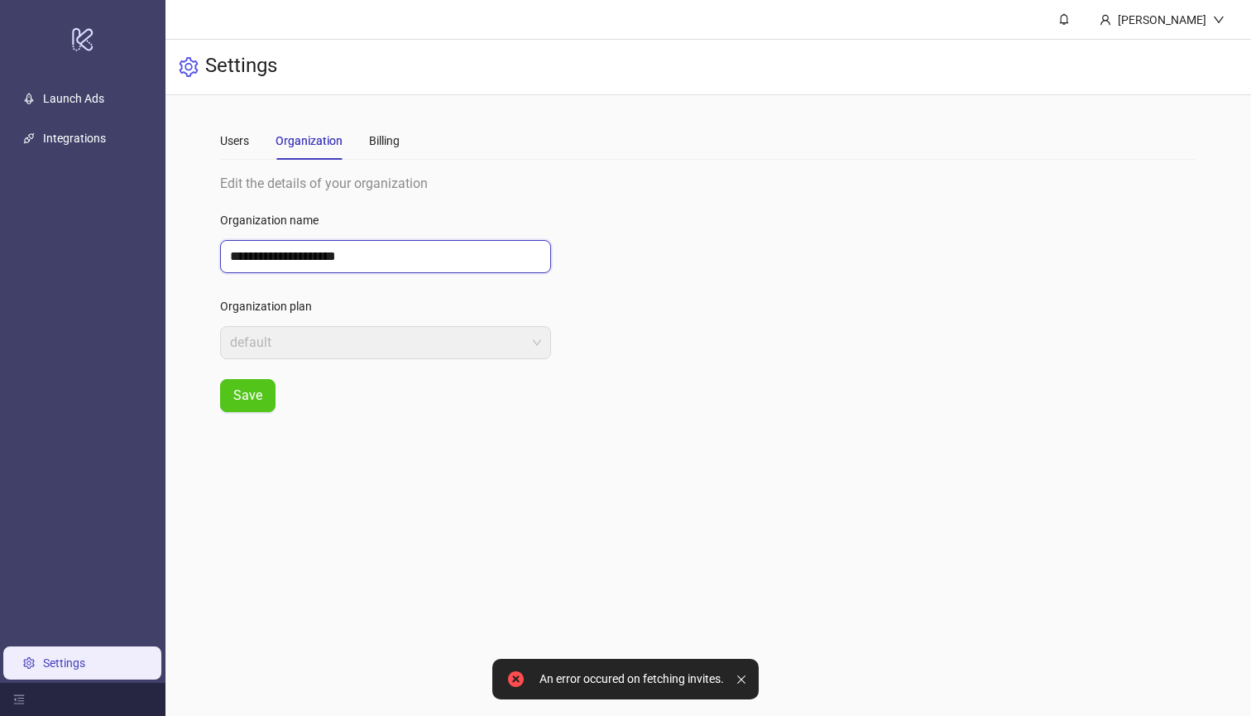
click at [353, 255] on input "**********" at bounding box center [385, 256] width 331 height 33
click at [299, 260] on input "**********" at bounding box center [385, 256] width 331 height 33
click at [256, 257] on input "**********" at bounding box center [385, 256] width 331 height 33
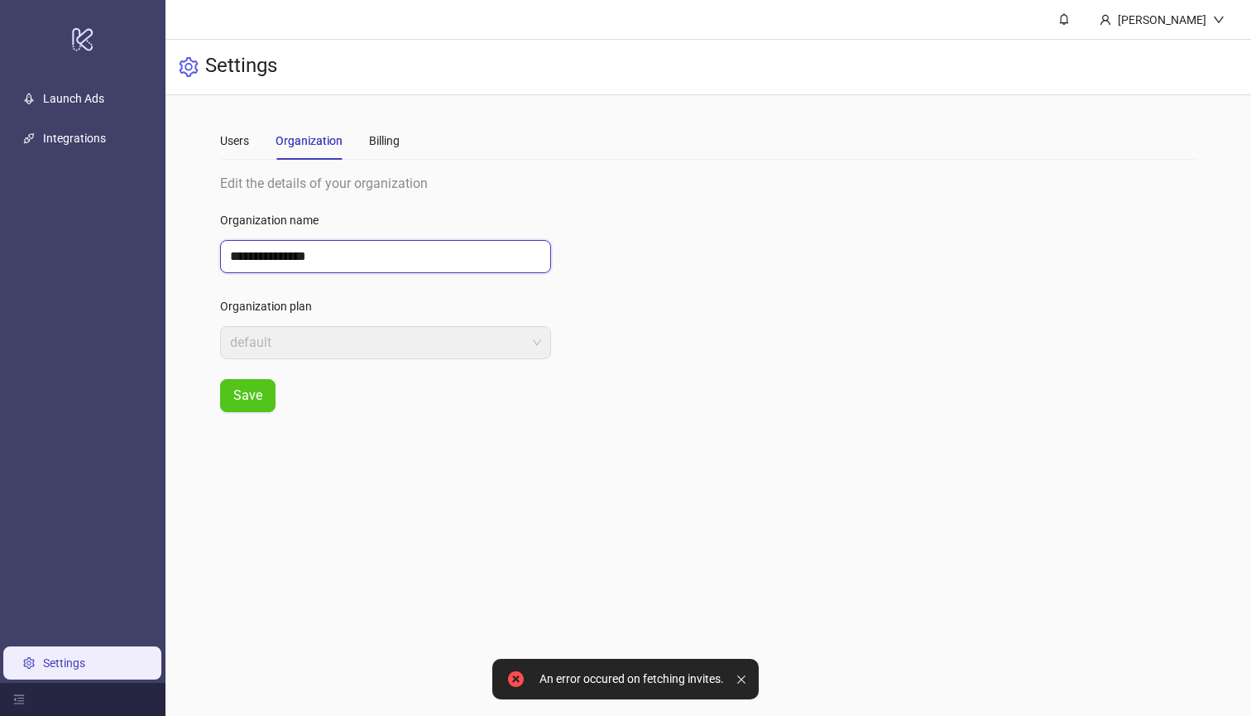
click at [256, 257] on input "**********" at bounding box center [385, 256] width 331 height 33
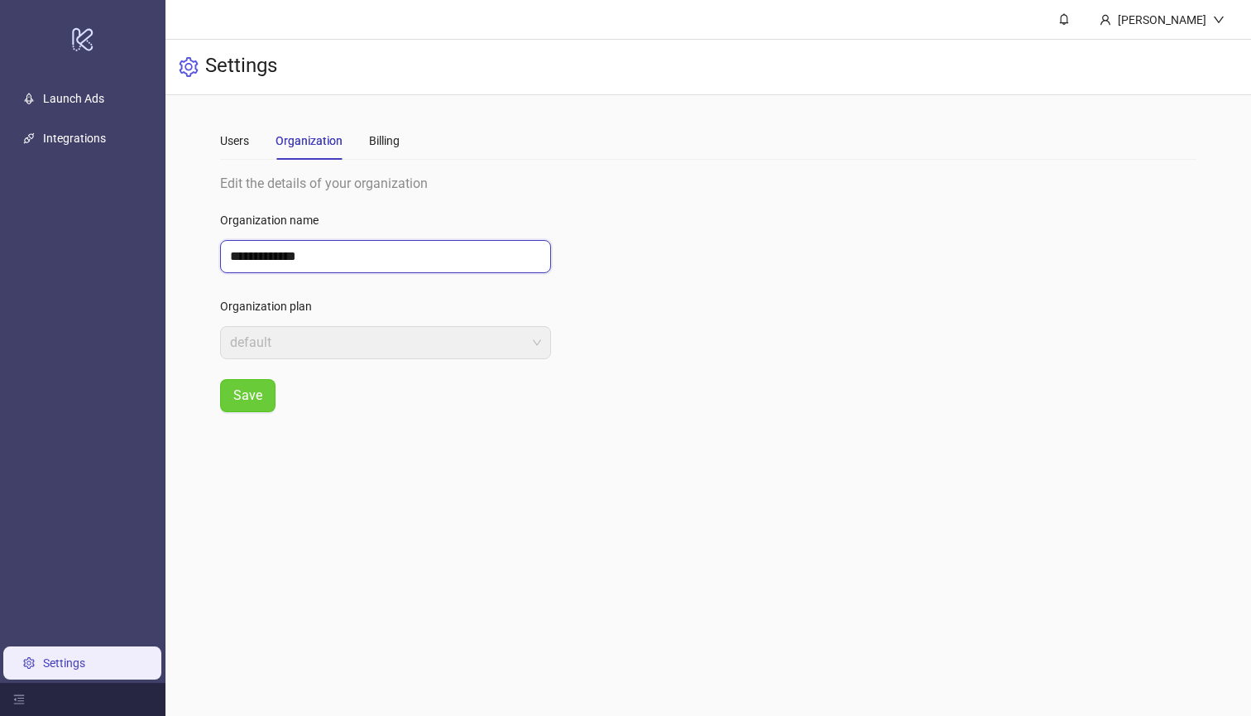
type input "**********"
click at [252, 403] on span "Save" at bounding box center [247, 395] width 29 height 15
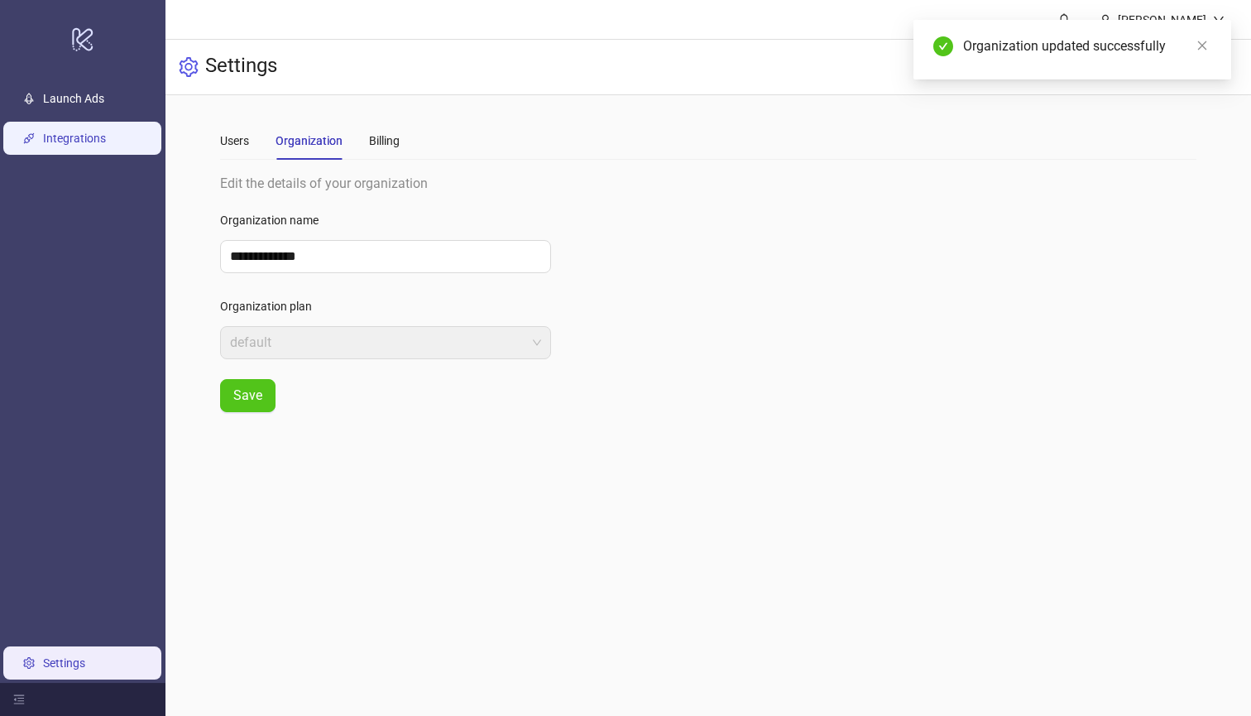
click at [95, 145] on link "Integrations" at bounding box center [74, 138] width 63 height 13
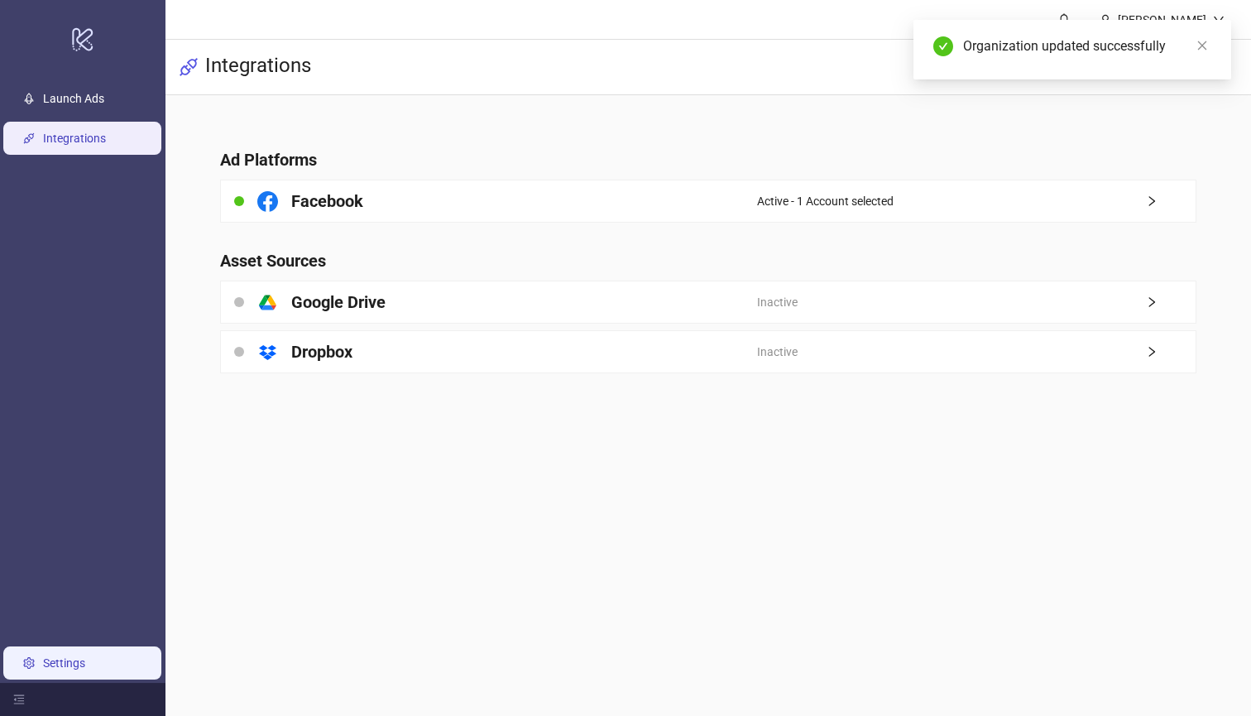
click at [85, 656] on link "Settings" at bounding box center [64, 662] width 42 height 13
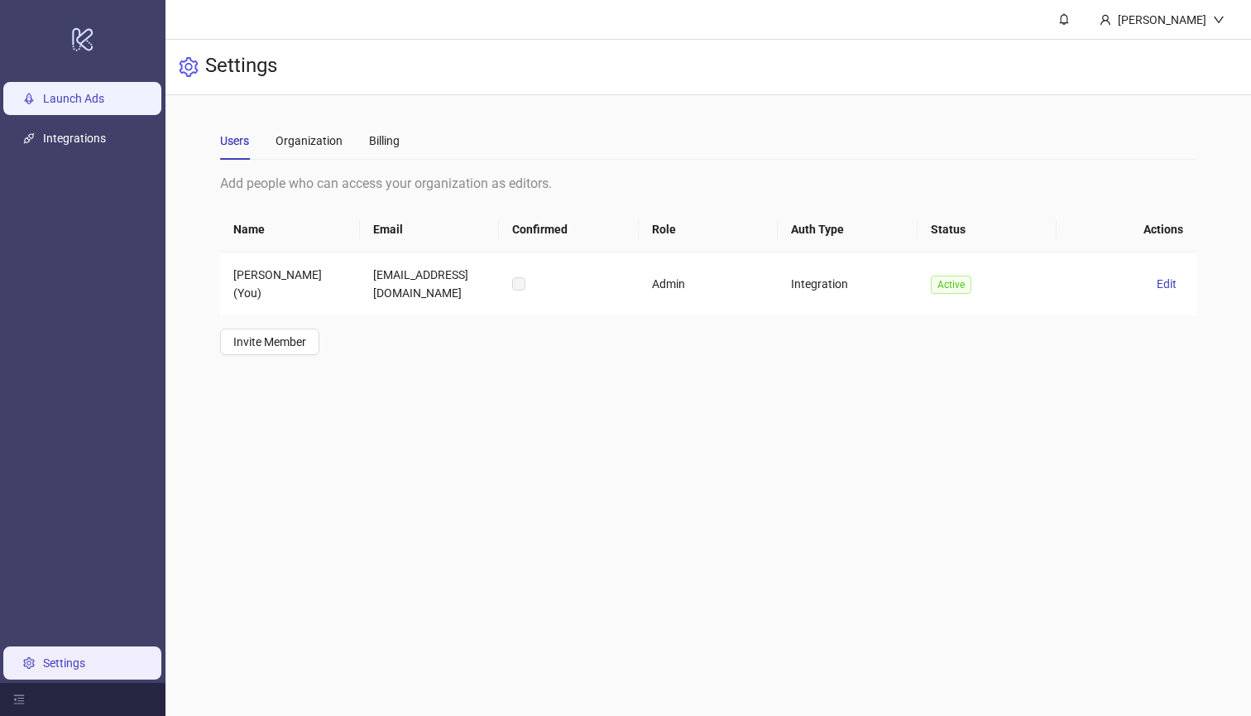
click at [104, 105] on link "Launch Ads" at bounding box center [73, 98] width 61 height 13
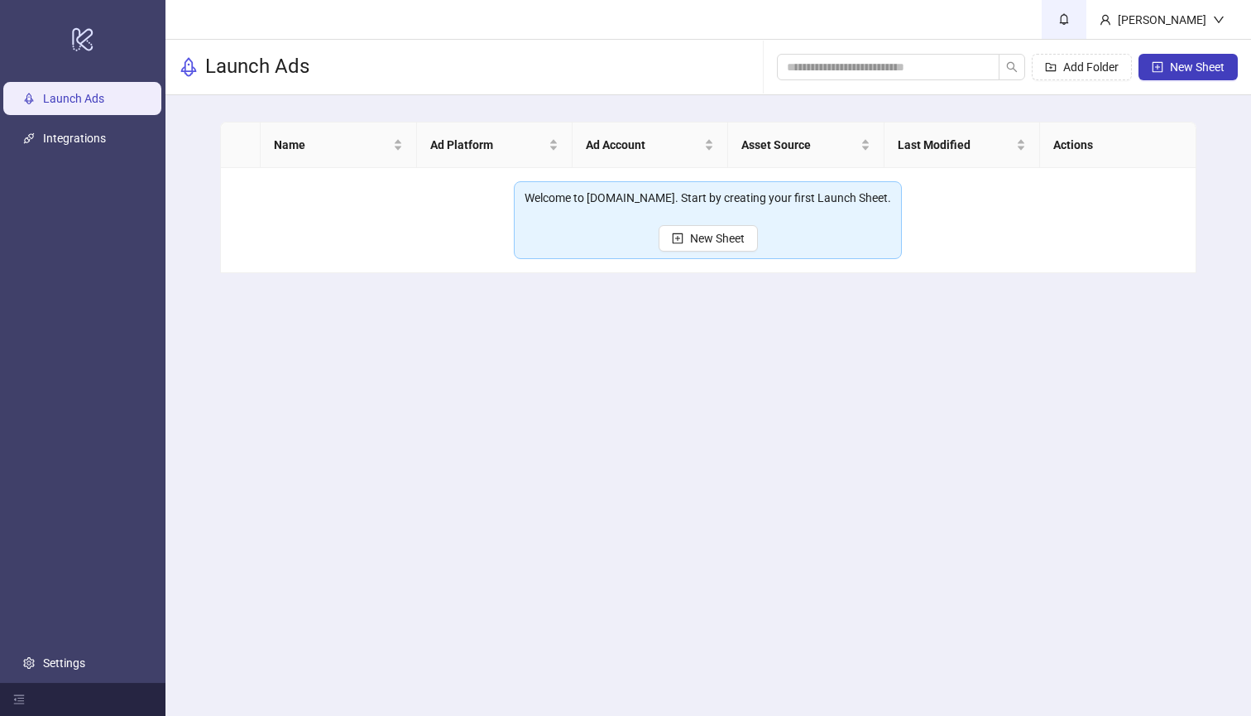
click at [1069, 26] on icon "bell" at bounding box center [1064, 20] width 9 height 12
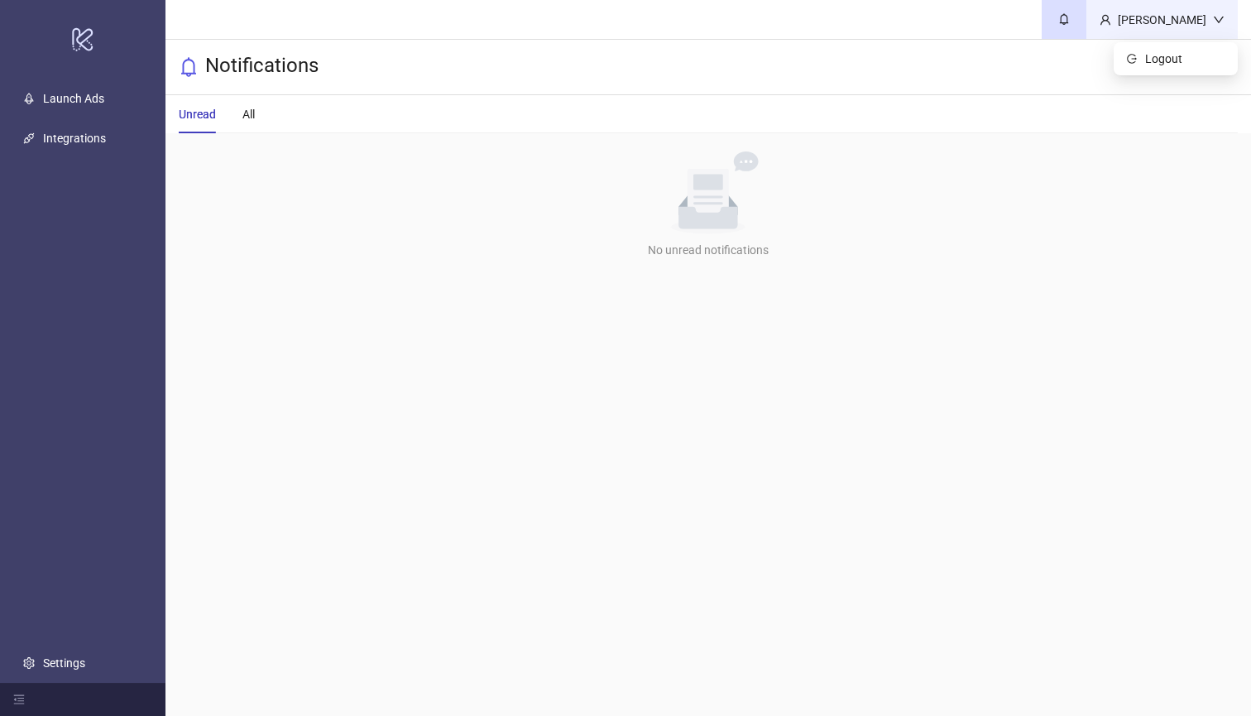
click at [1167, 22] on div "[PERSON_NAME]" at bounding box center [1162, 20] width 102 height 18
click at [1162, 22] on div "[PERSON_NAME]" at bounding box center [1162, 20] width 102 height 18
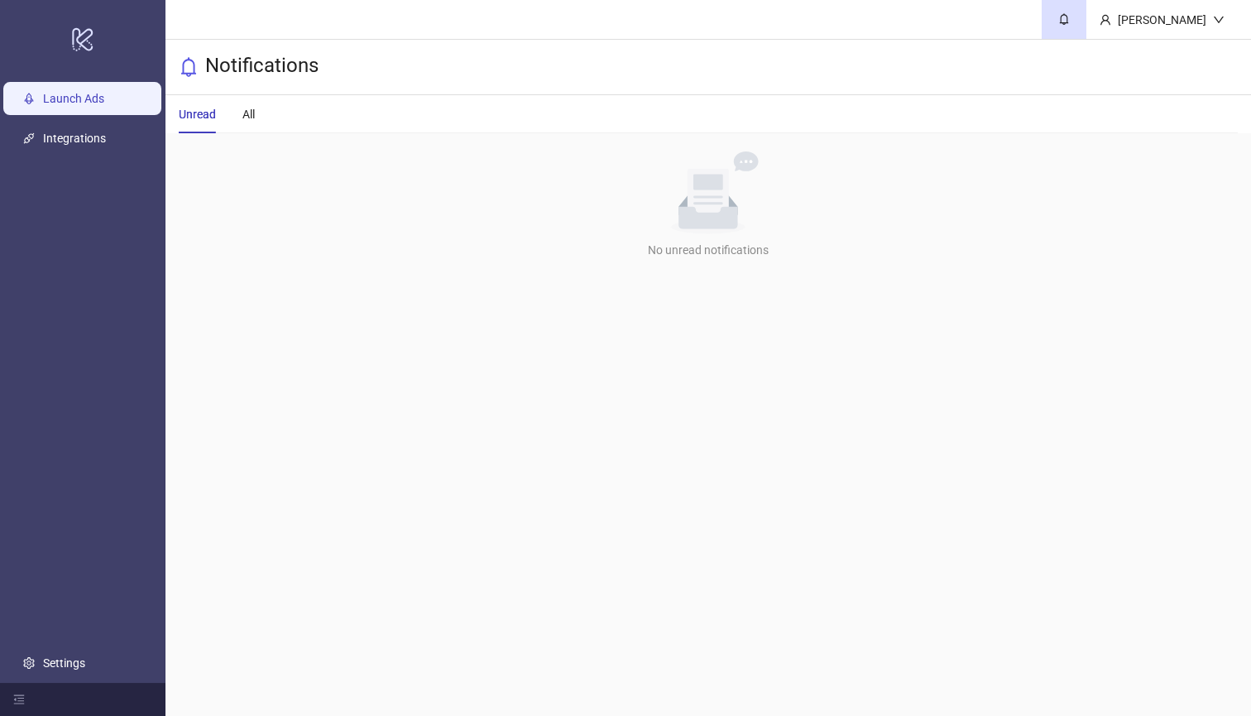
click at [104, 105] on link "Launch Ads" at bounding box center [73, 98] width 61 height 13
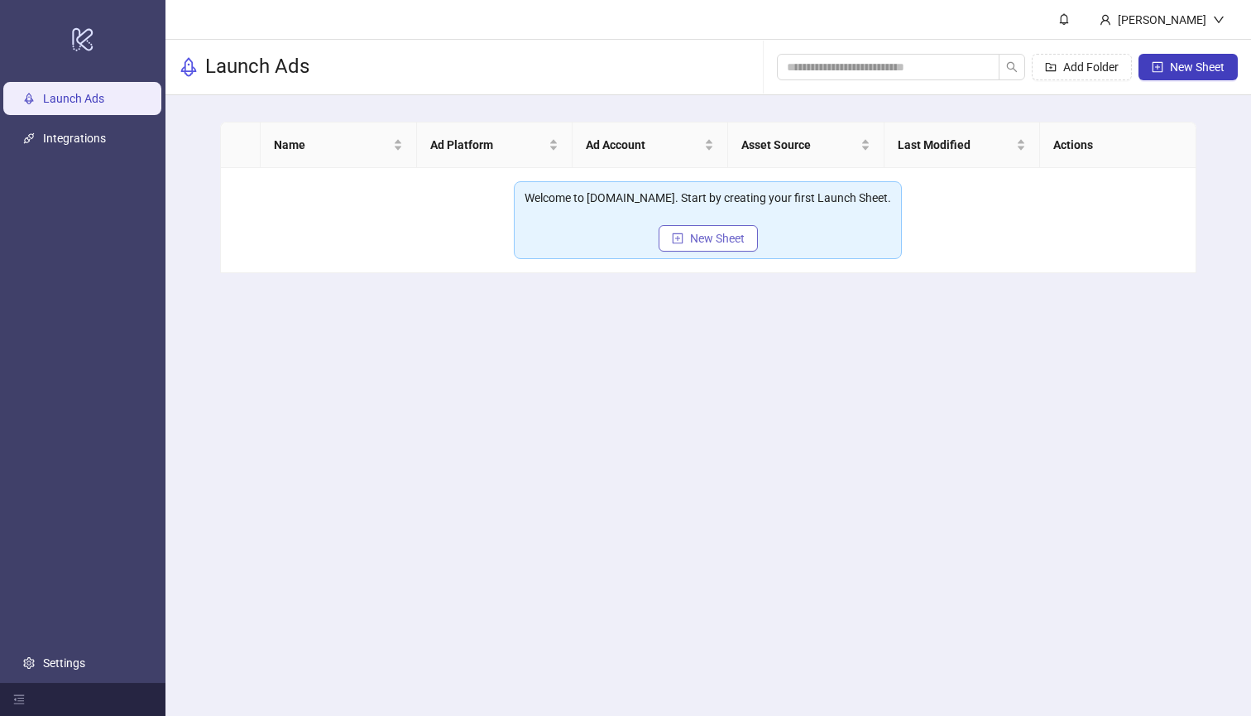
click at [701, 241] on span "New Sheet" at bounding box center [717, 238] width 55 height 13
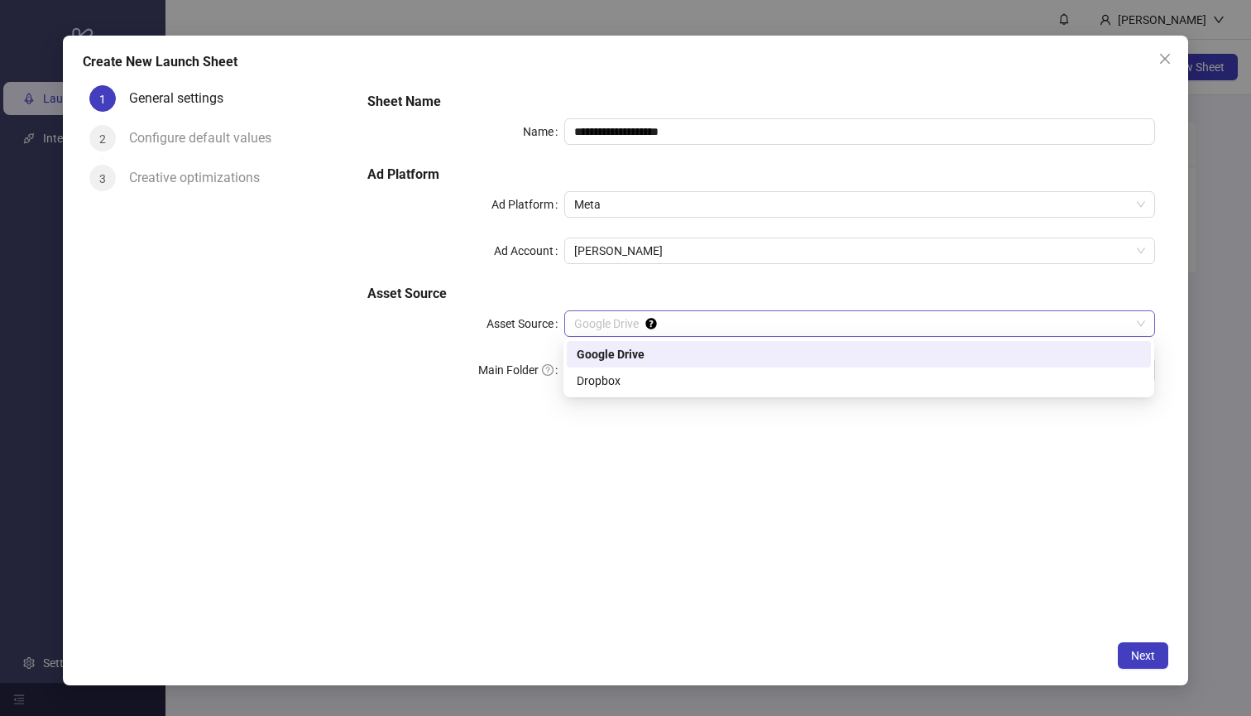
click at [673, 325] on span "Google Drive" at bounding box center [859, 323] width 571 height 25
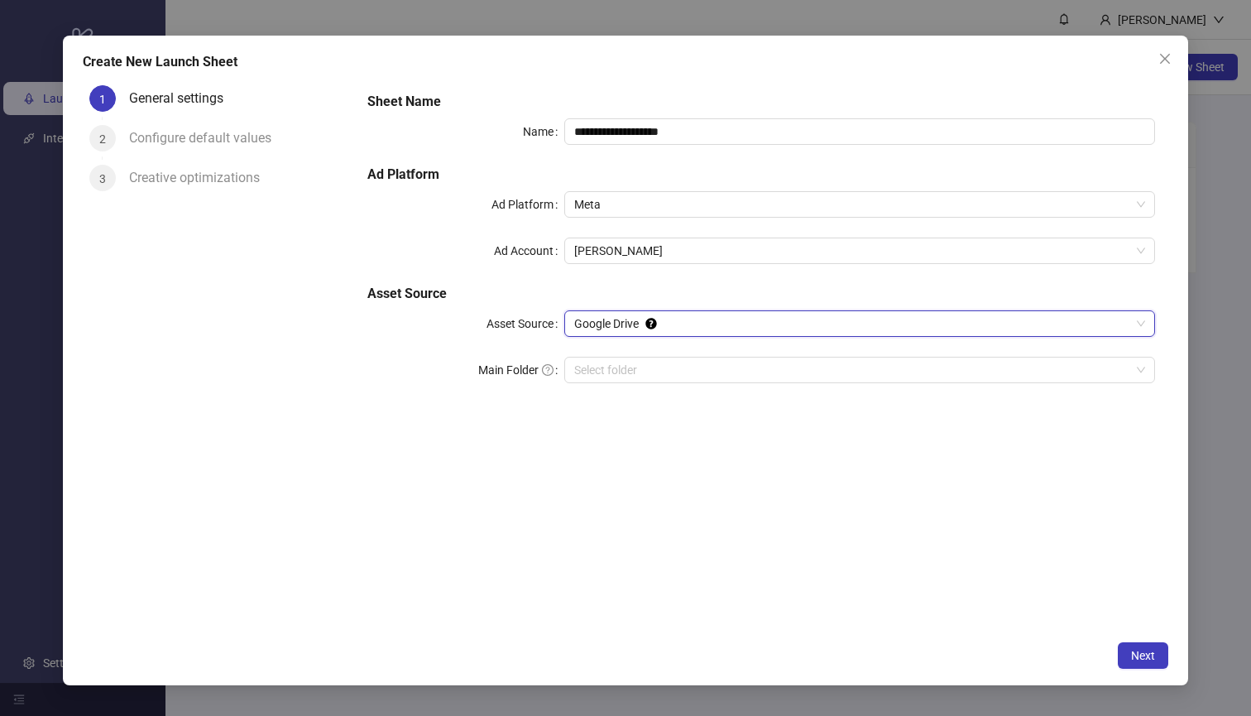
click at [697, 325] on span "Google Drive" at bounding box center [859, 323] width 571 height 25
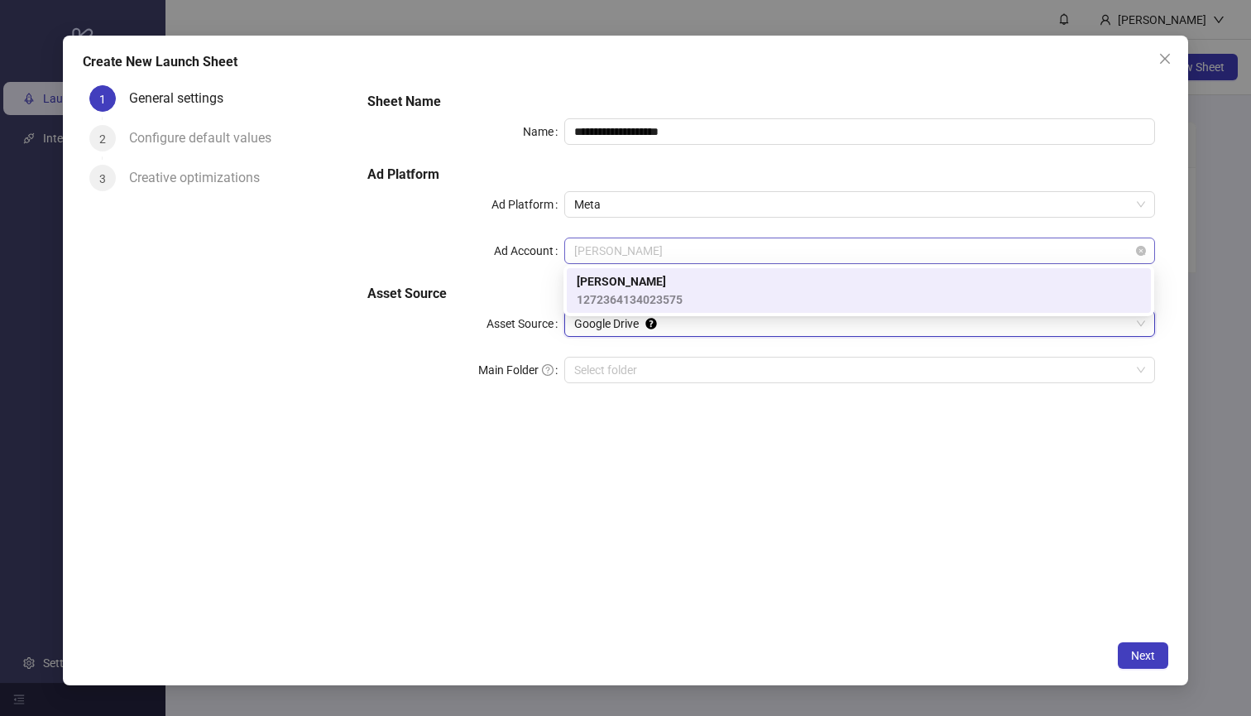
click at [697, 255] on span "[PERSON_NAME]" at bounding box center [859, 250] width 571 height 25
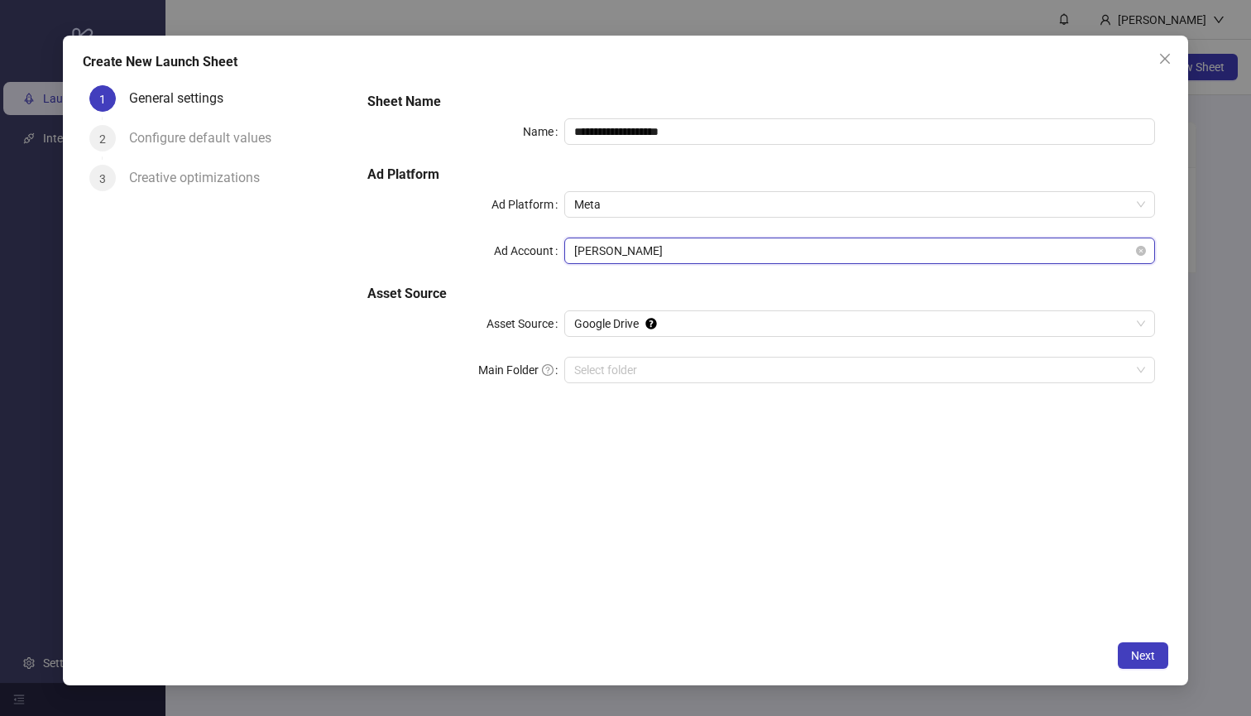
click at [703, 237] on div "[PERSON_NAME]" at bounding box center [859, 250] width 591 height 26
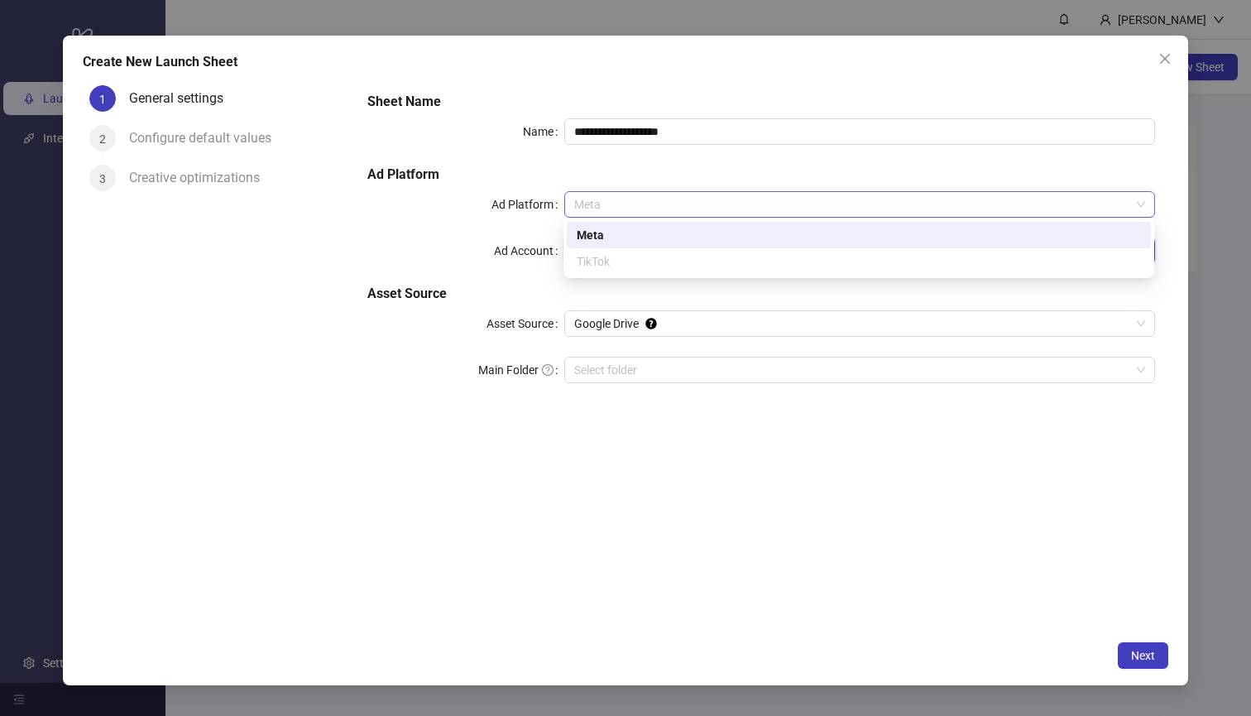
click at [704, 213] on span "Meta" at bounding box center [859, 204] width 571 height 25
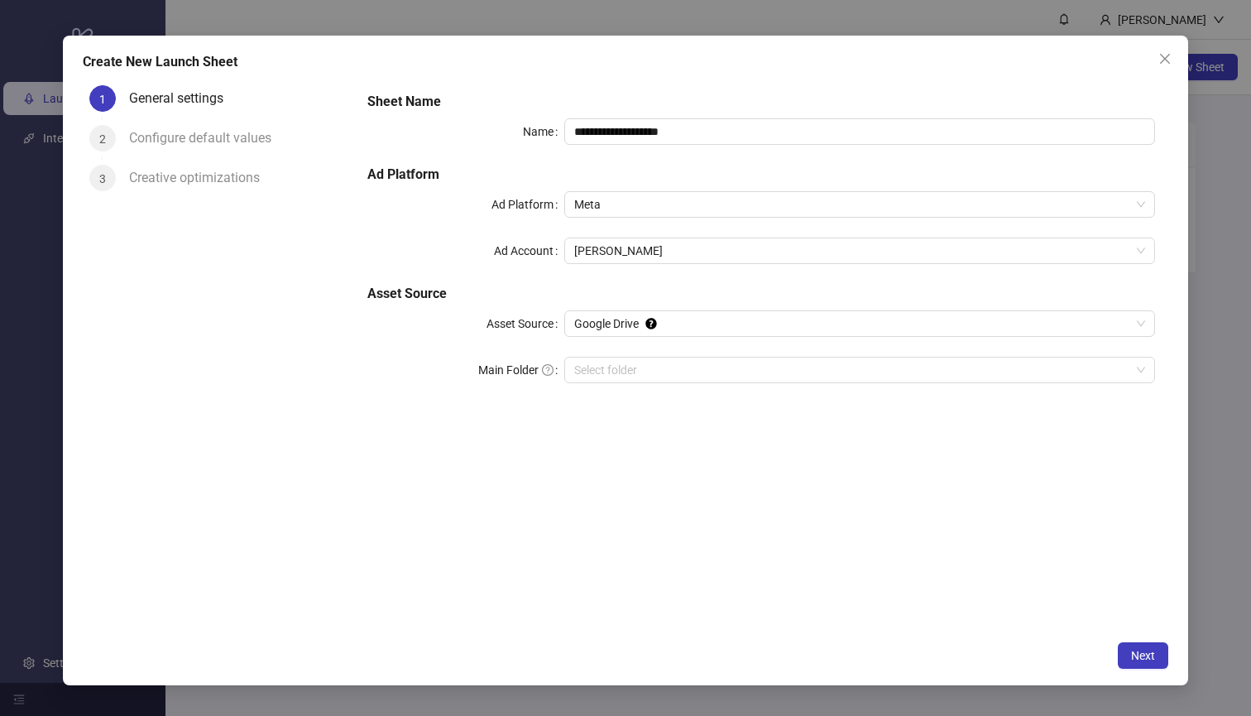
click at [675, 174] on h5 "Ad Platform" at bounding box center [761, 175] width 788 height 20
